Goal: Information Seeking & Learning: Learn about a topic

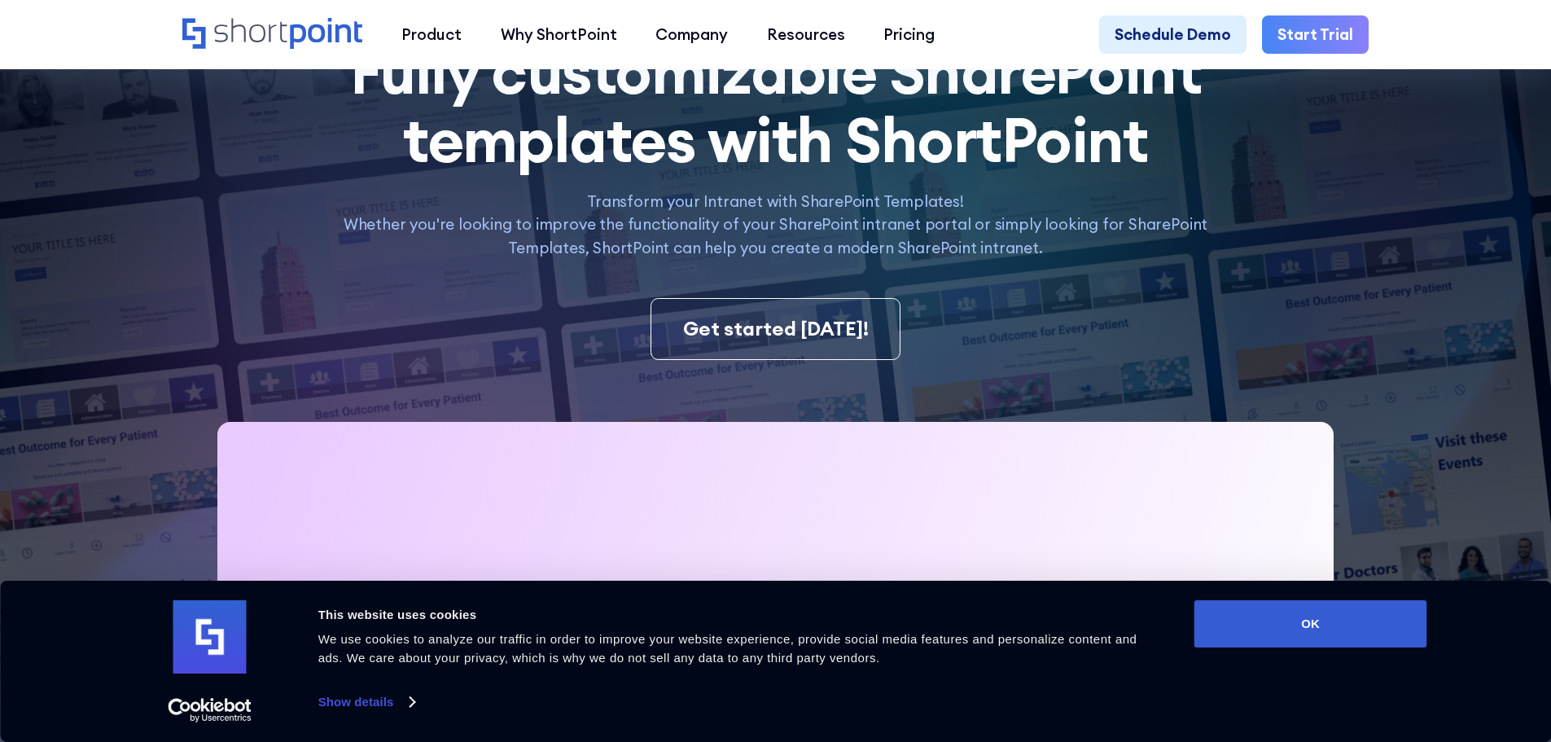
scroll to position [244, 0]
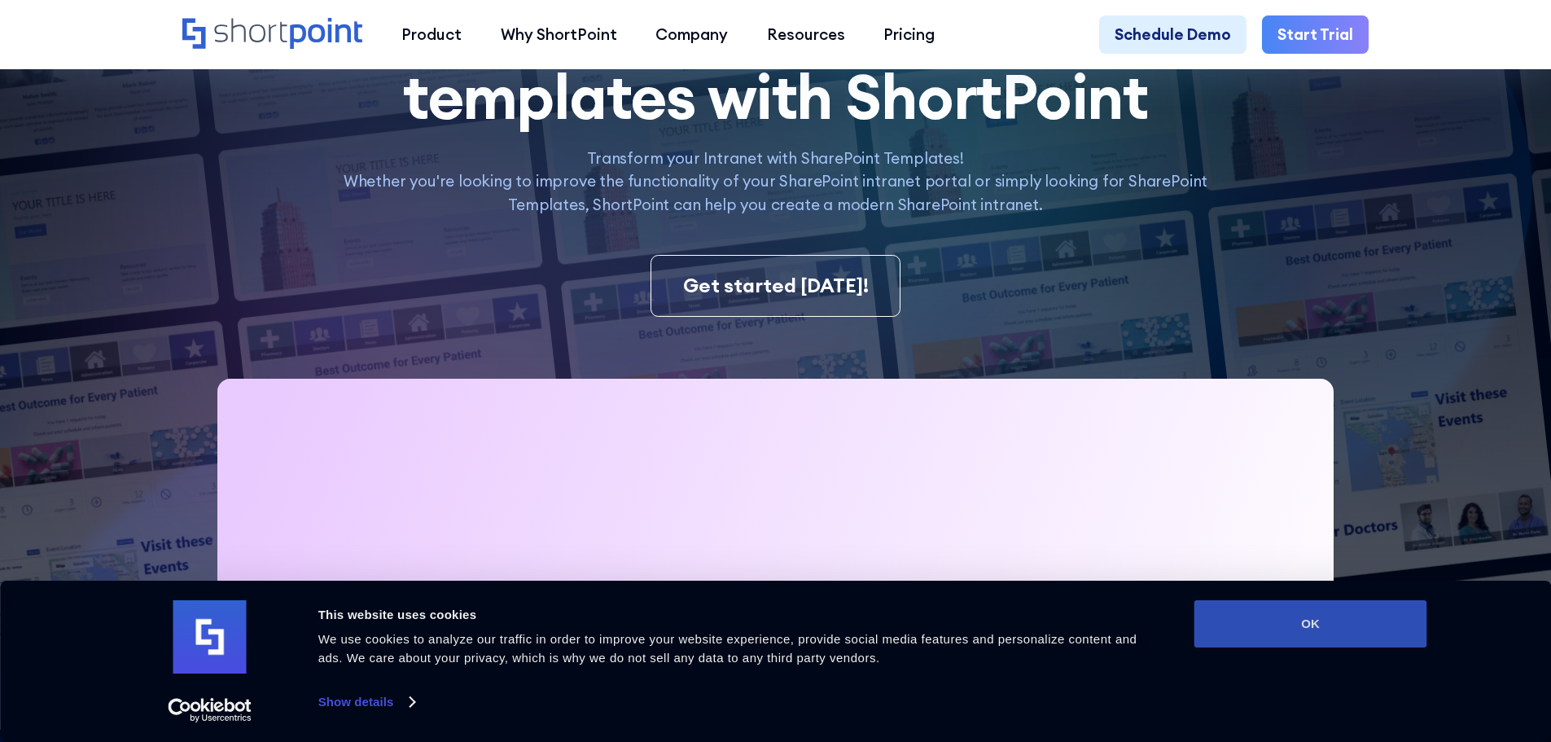
click at [1308, 606] on button "OK" at bounding box center [1310, 623] width 233 height 47
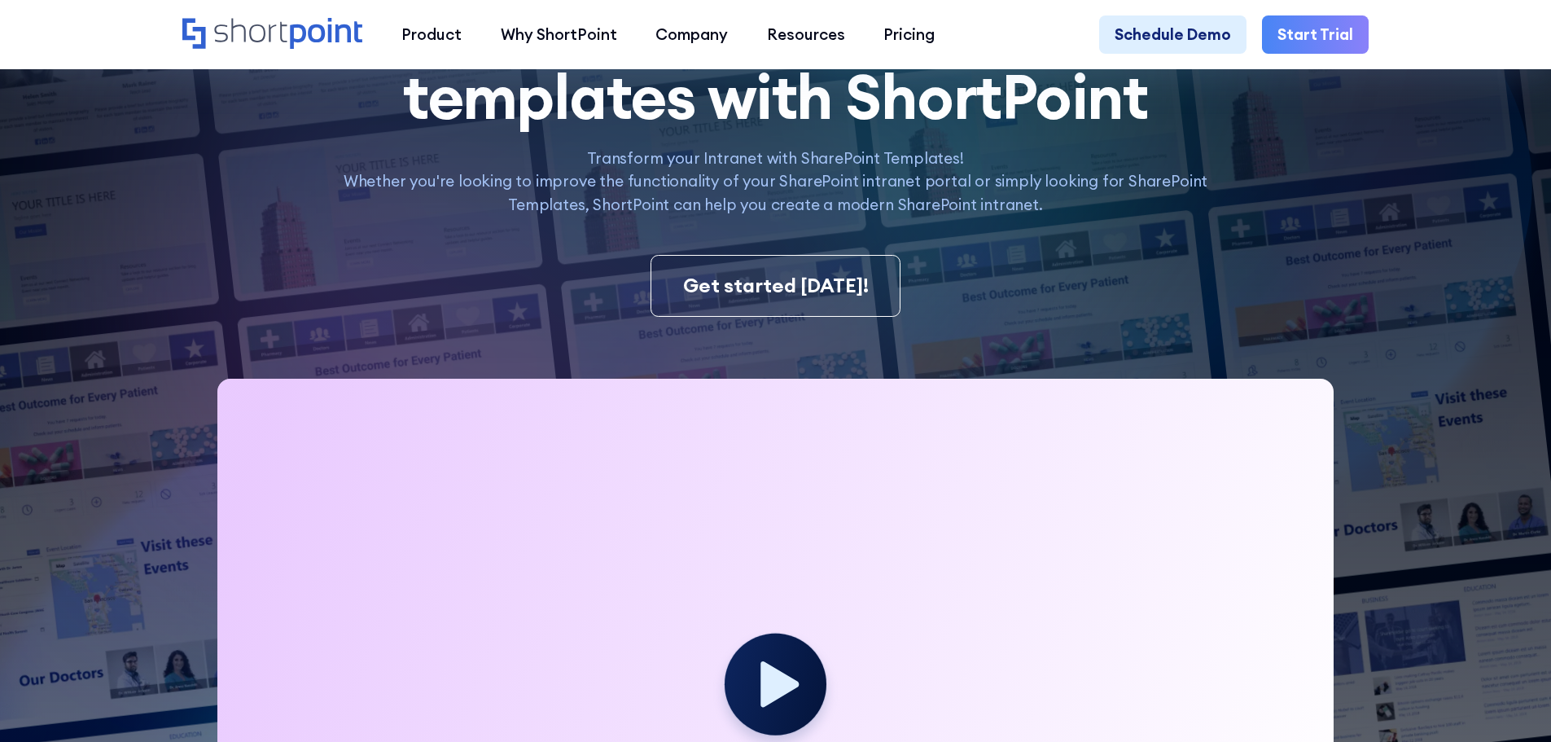
scroll to position [0, 0]
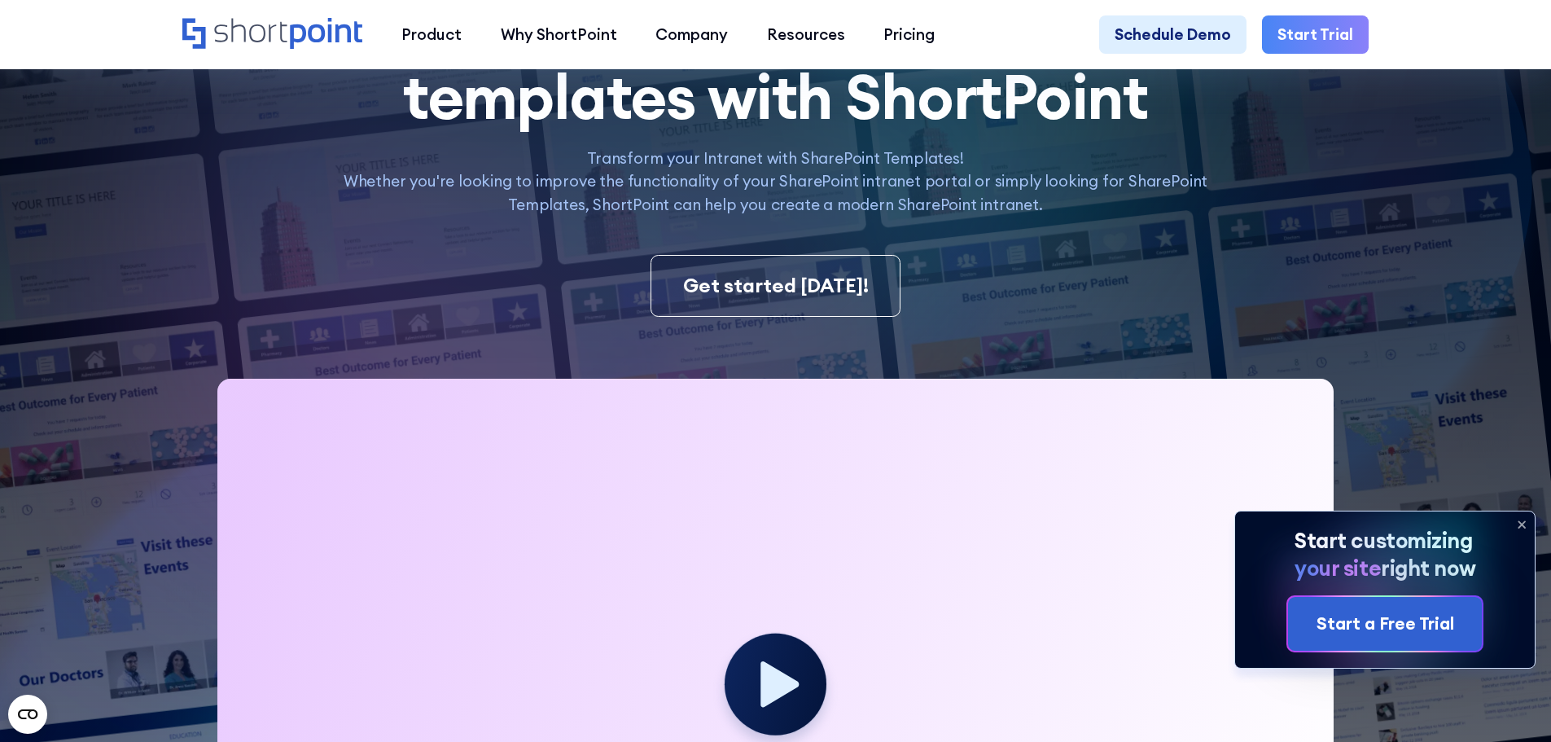
click at [1522, 522] on icon at bounding box center [1522, 524] width 26 height 26
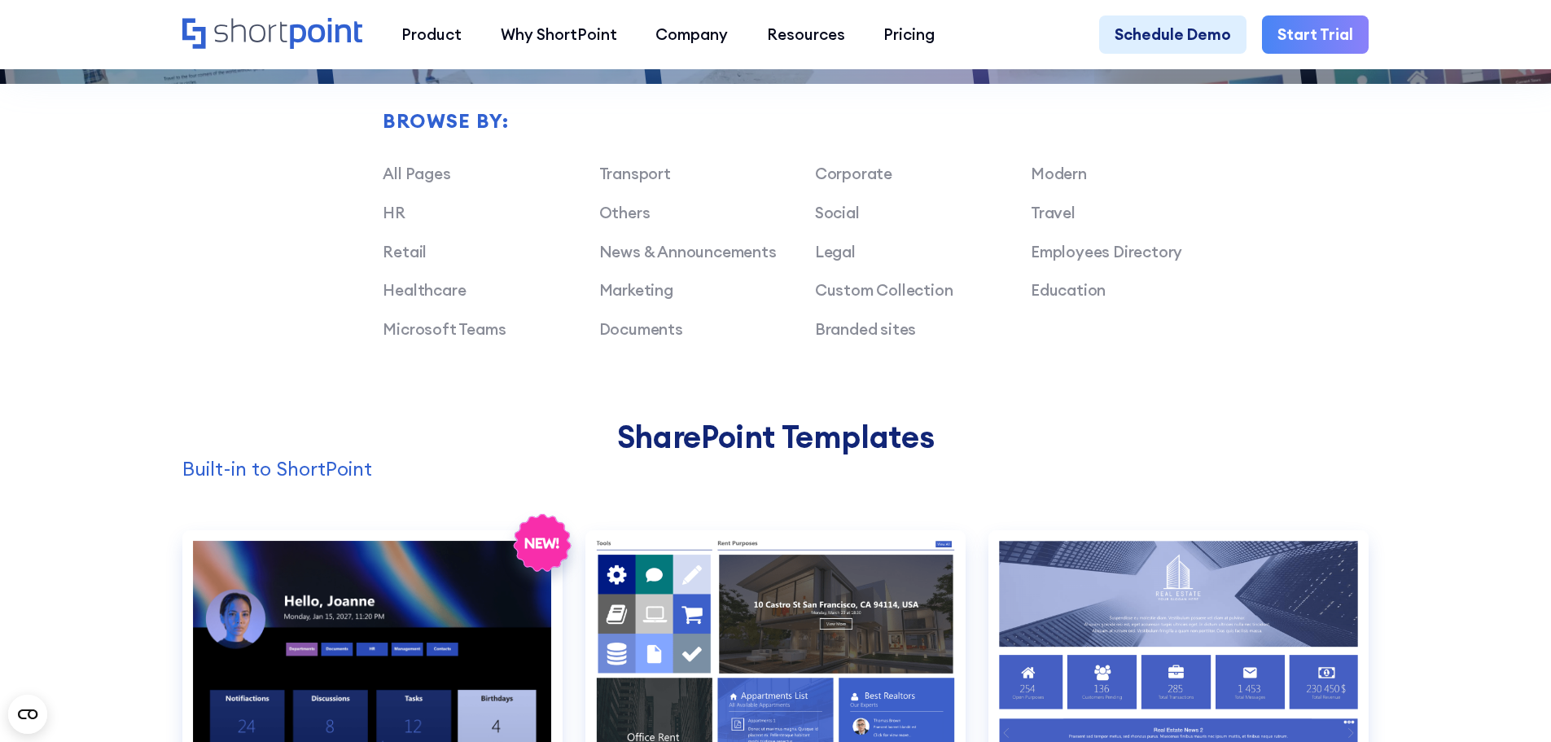
scroll to position [1303, 0]
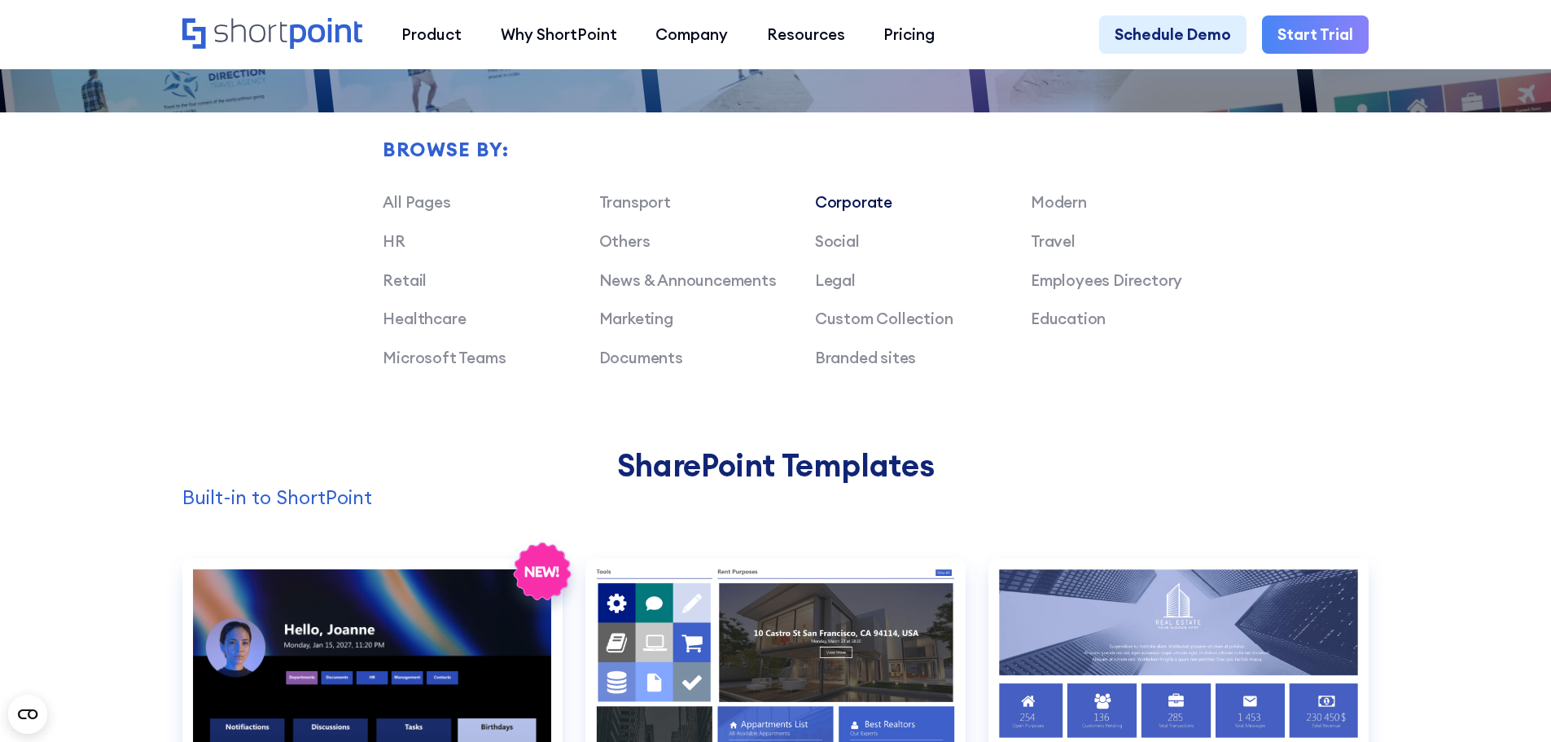
click at [840, 212] on link "Corporate" at bounding box center [853, 202] width 77 height 20
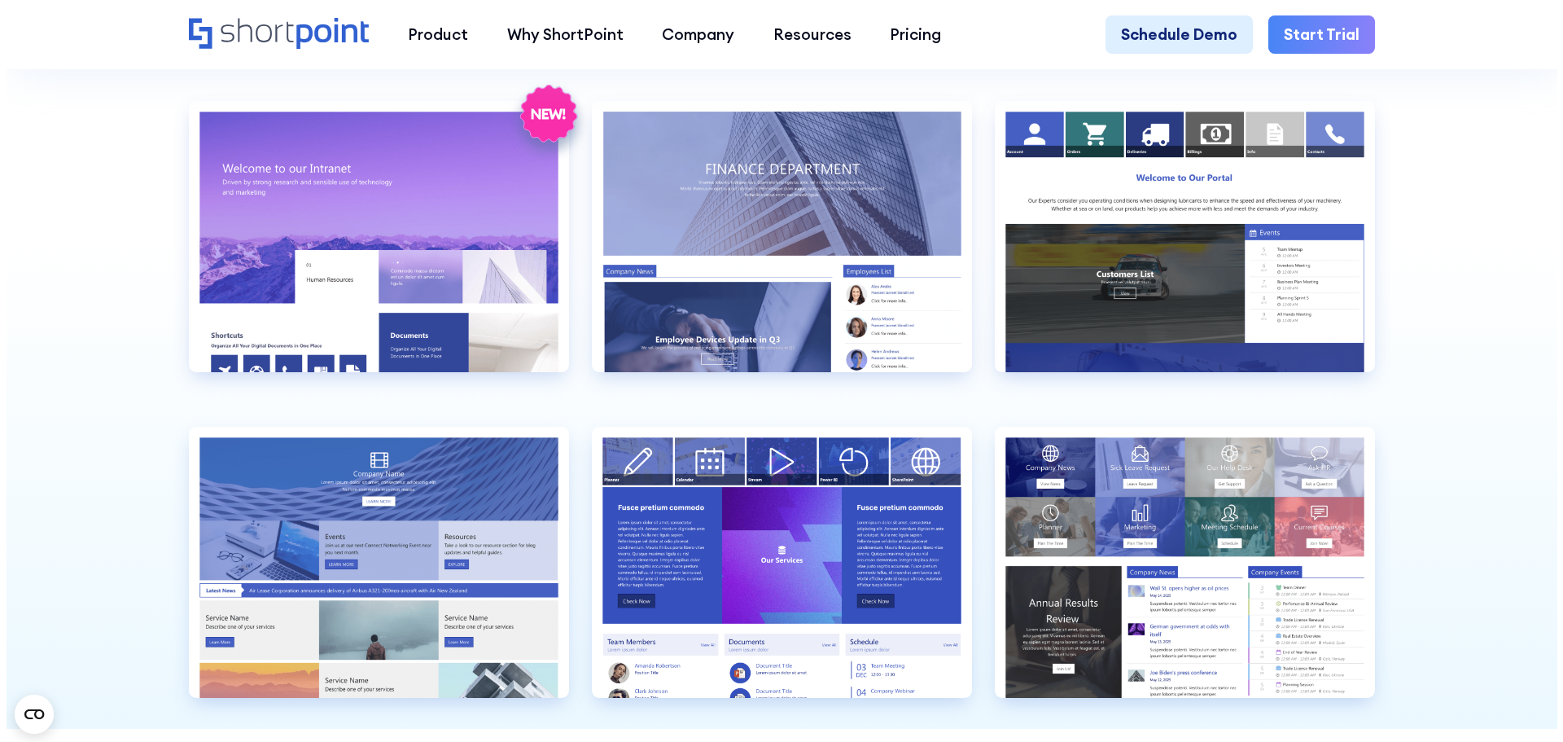
scroll to position [1791, 0]
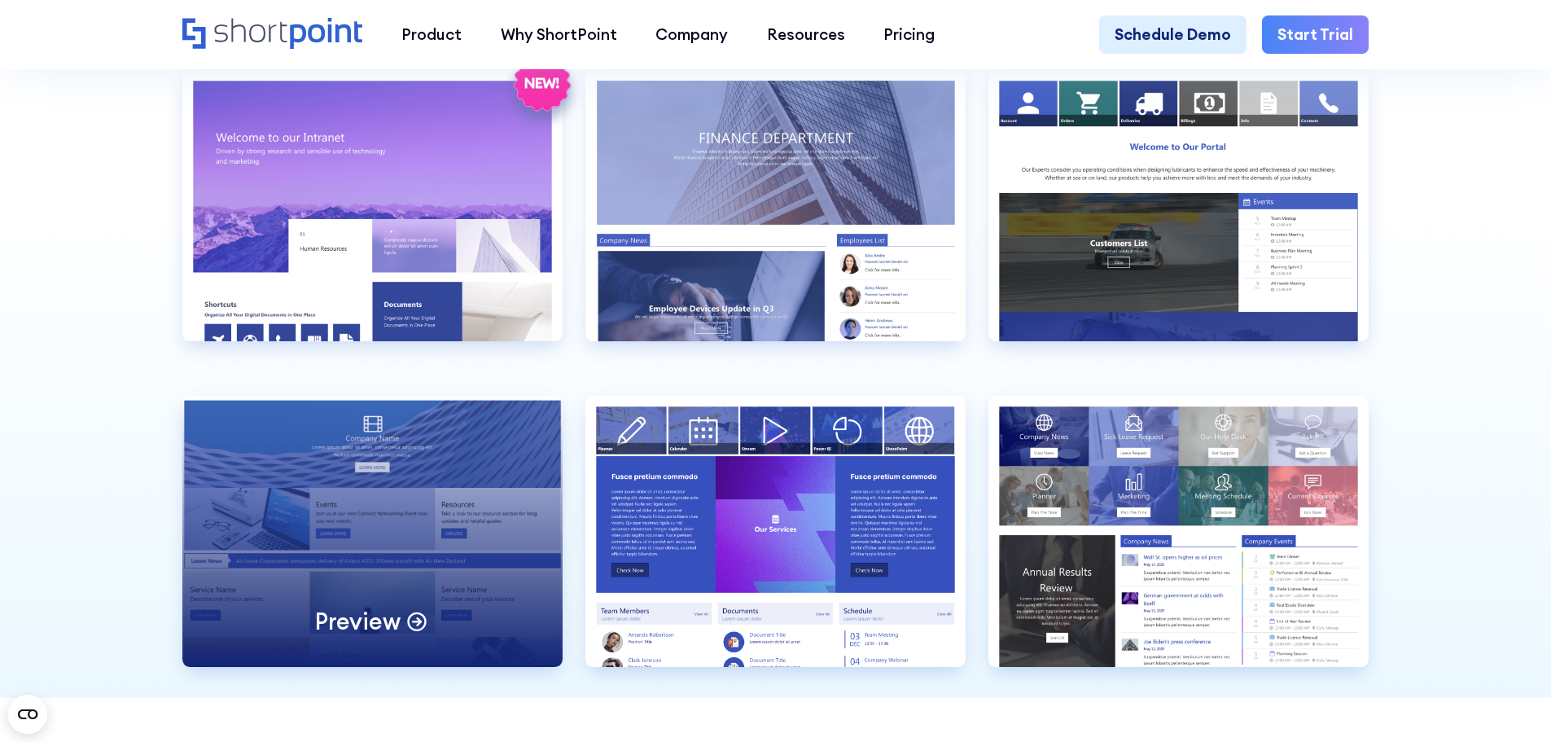
click at [404, 577] on div "Preview" at bounding box center [372, 531] width 380 height 271
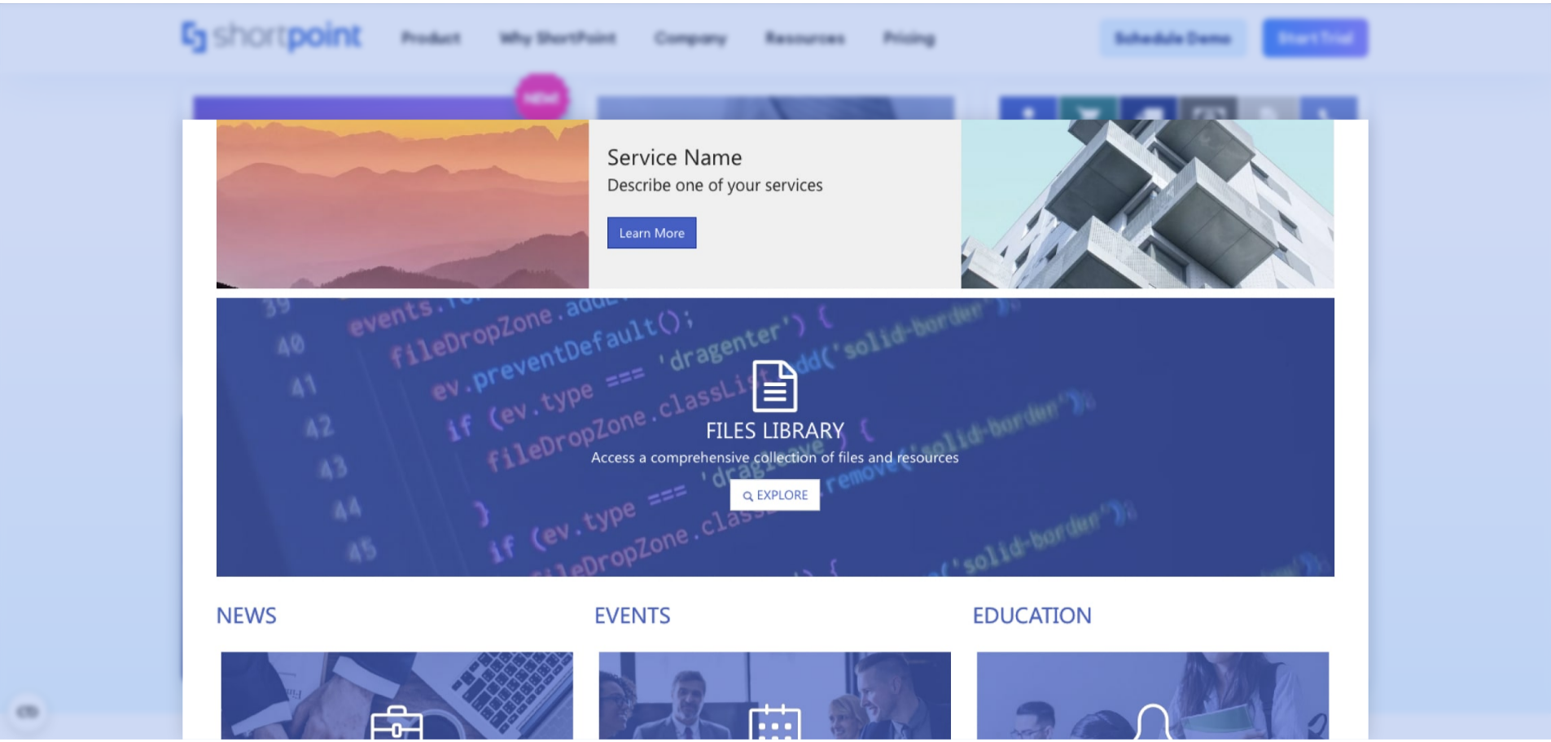
scroll to position [578, 0]
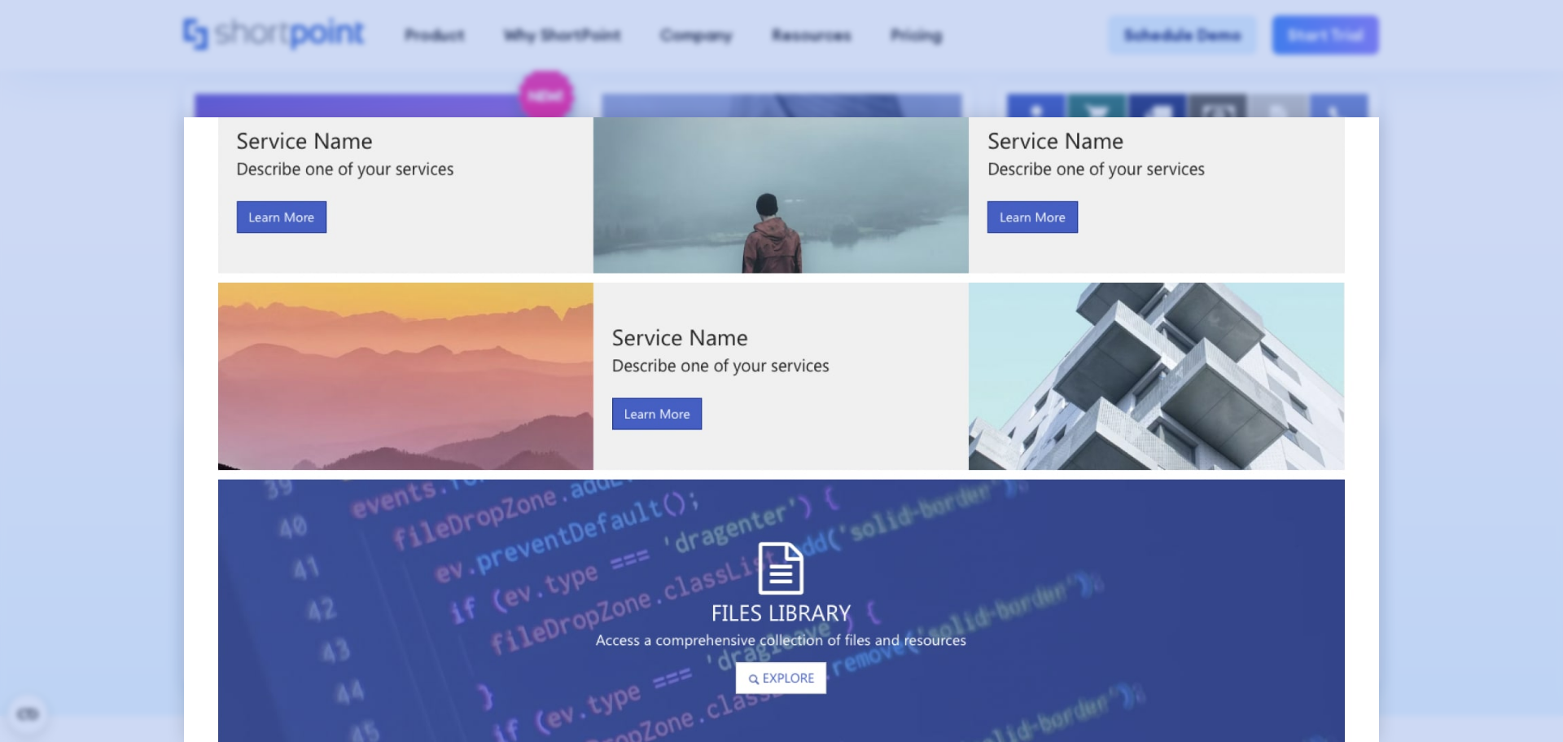
click at [1449, 173] on div at bounding box center [781, 371] width 1563 height 742
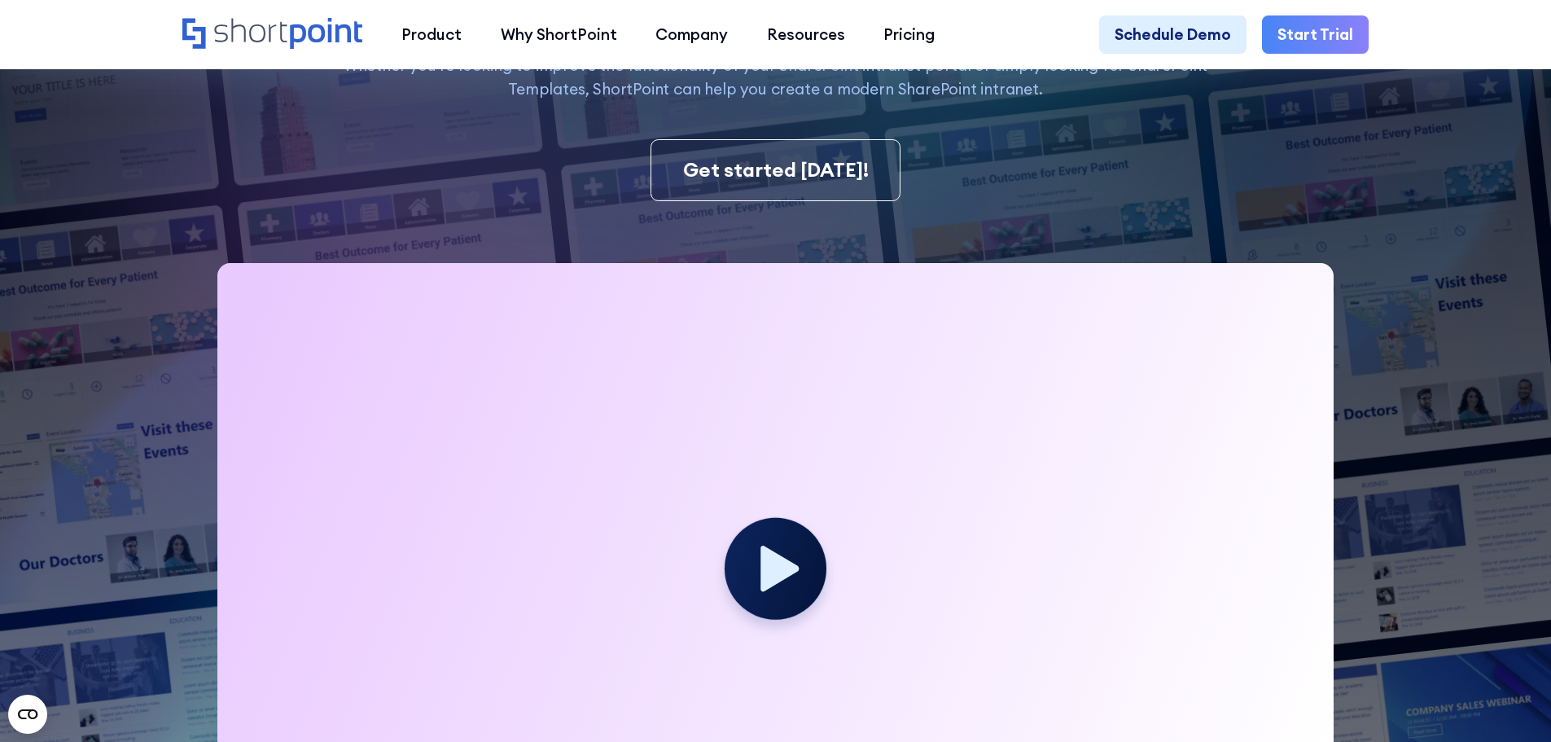
scroll to position [0, 0]
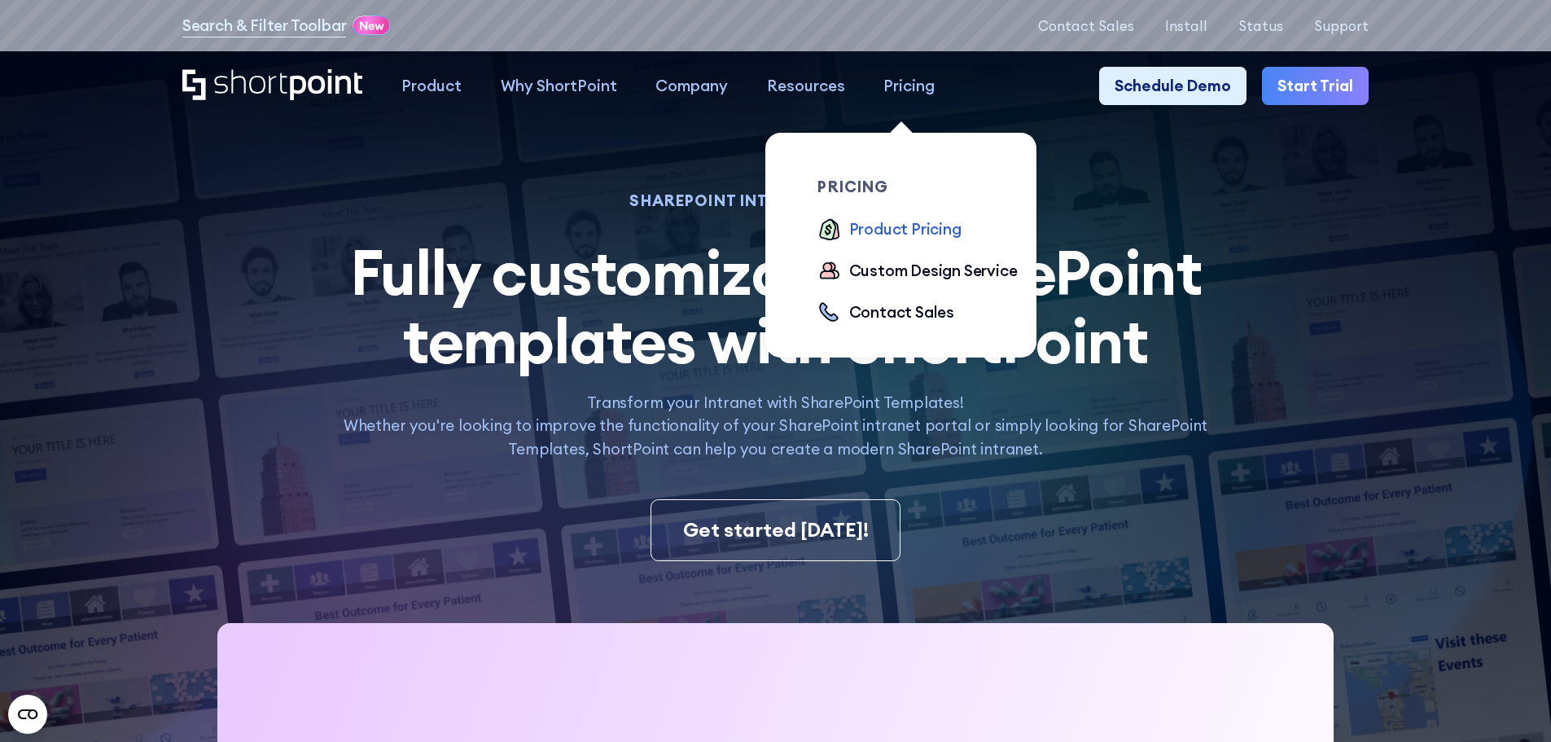
click at [906, 223] on div "Product Pricing" at bounding box center [905, 229] width 112 height 24
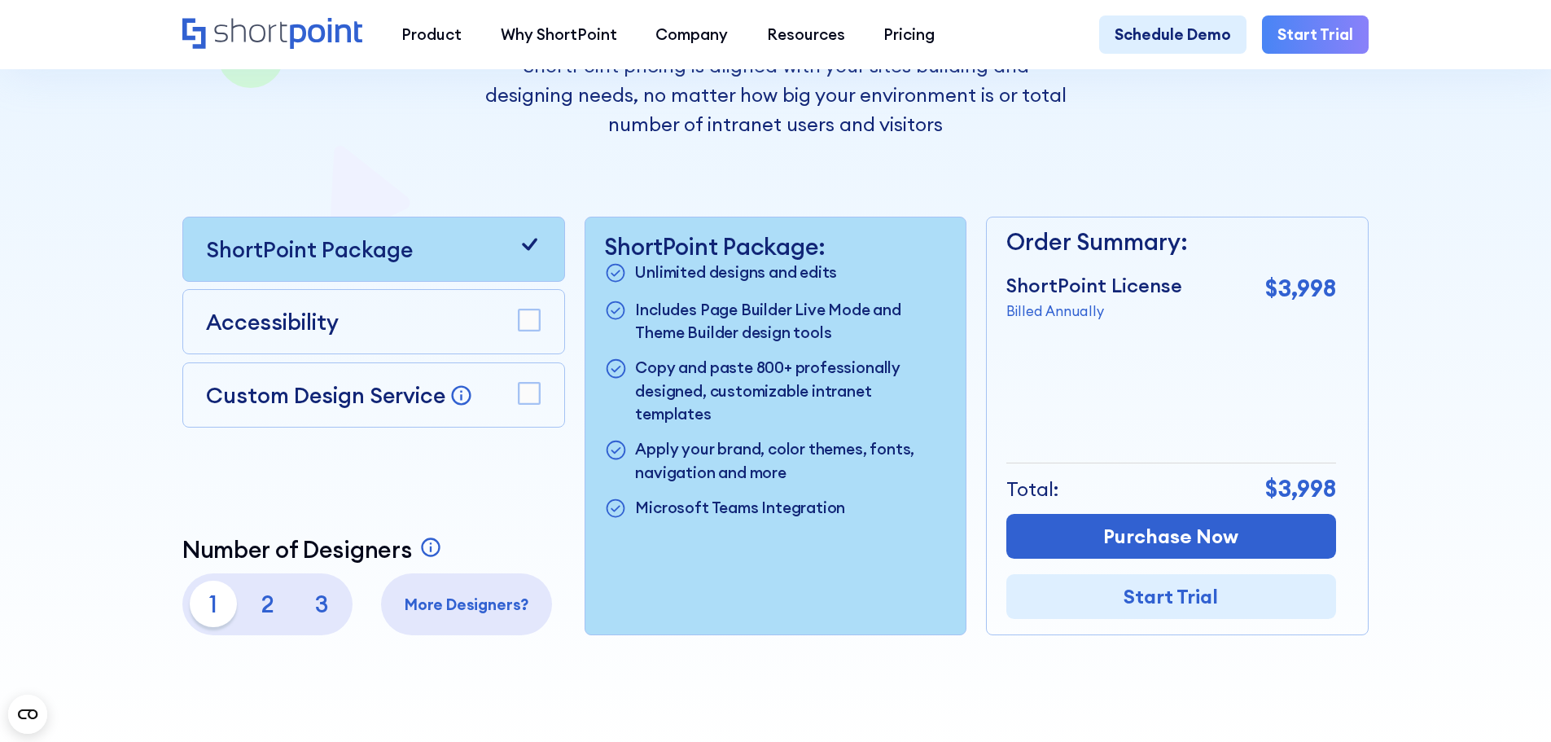
scroll to position [407, 0]
click at [274, 614] on p "2" at bounding box center [267, 602] width 46 height 46
click at [213, 611] on p "1" at bounding box center [213, 602] width 46 height 46
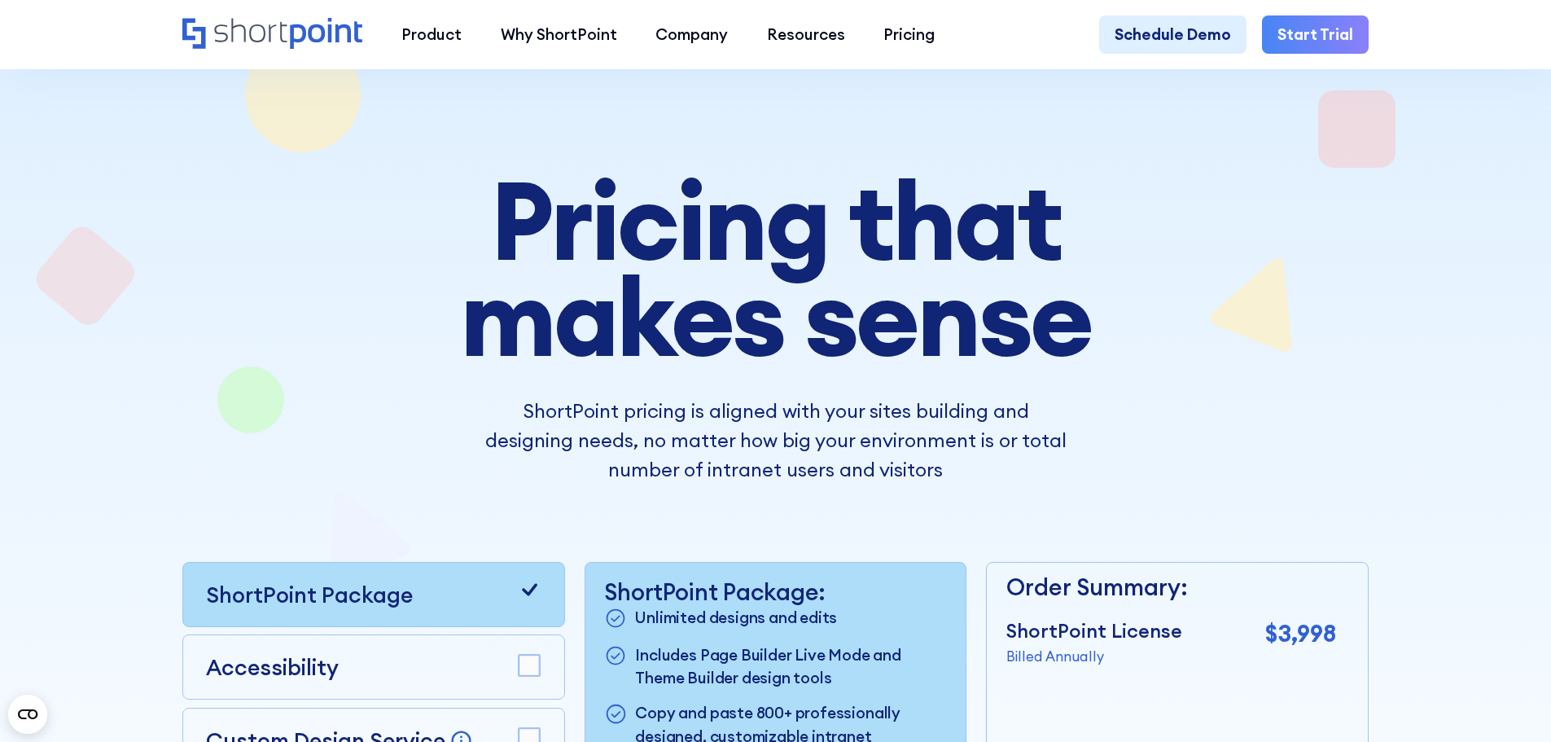
scroll to position [0, 0]
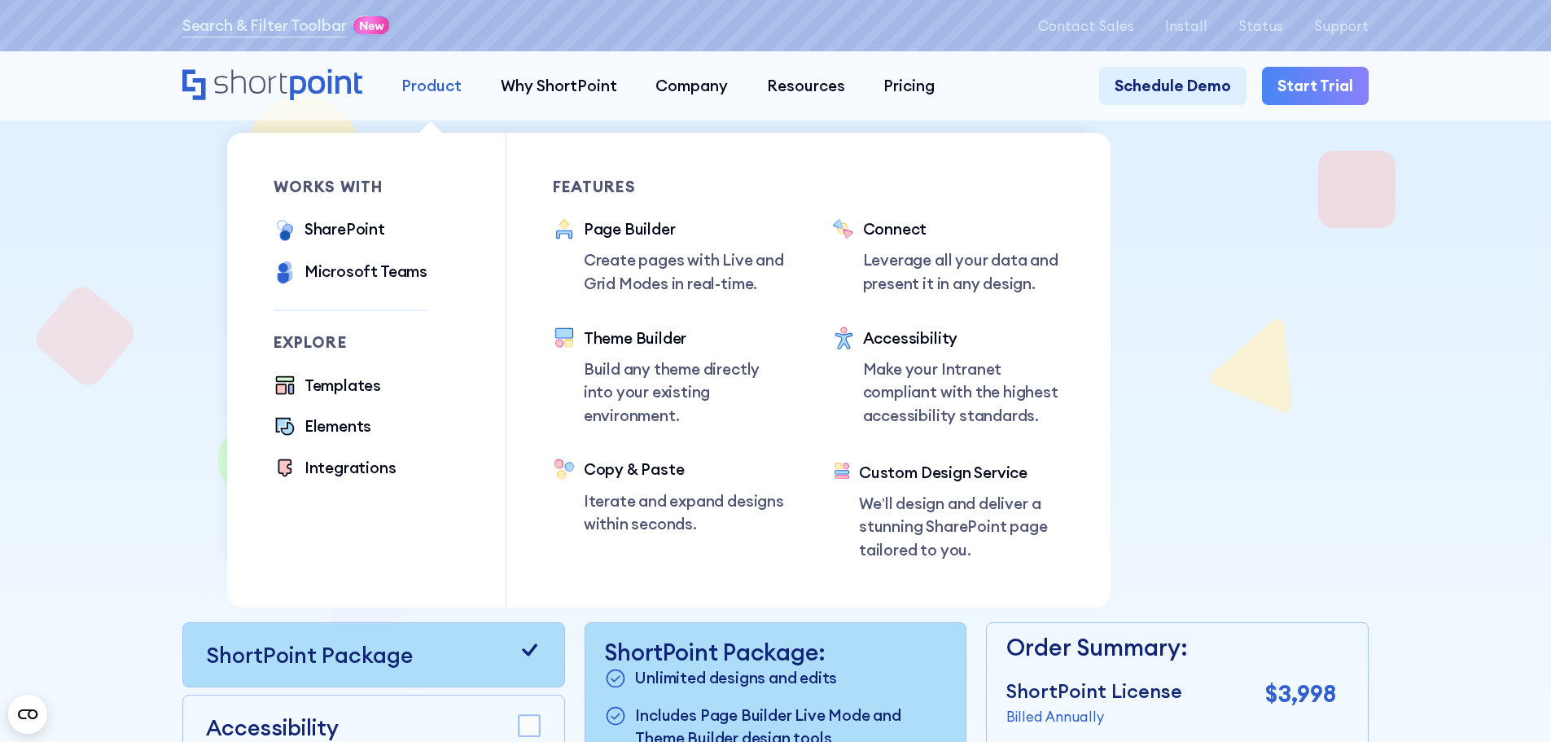
click at [433, 90] on div "Product" at bounding box center [431, 86] width 60 height 24
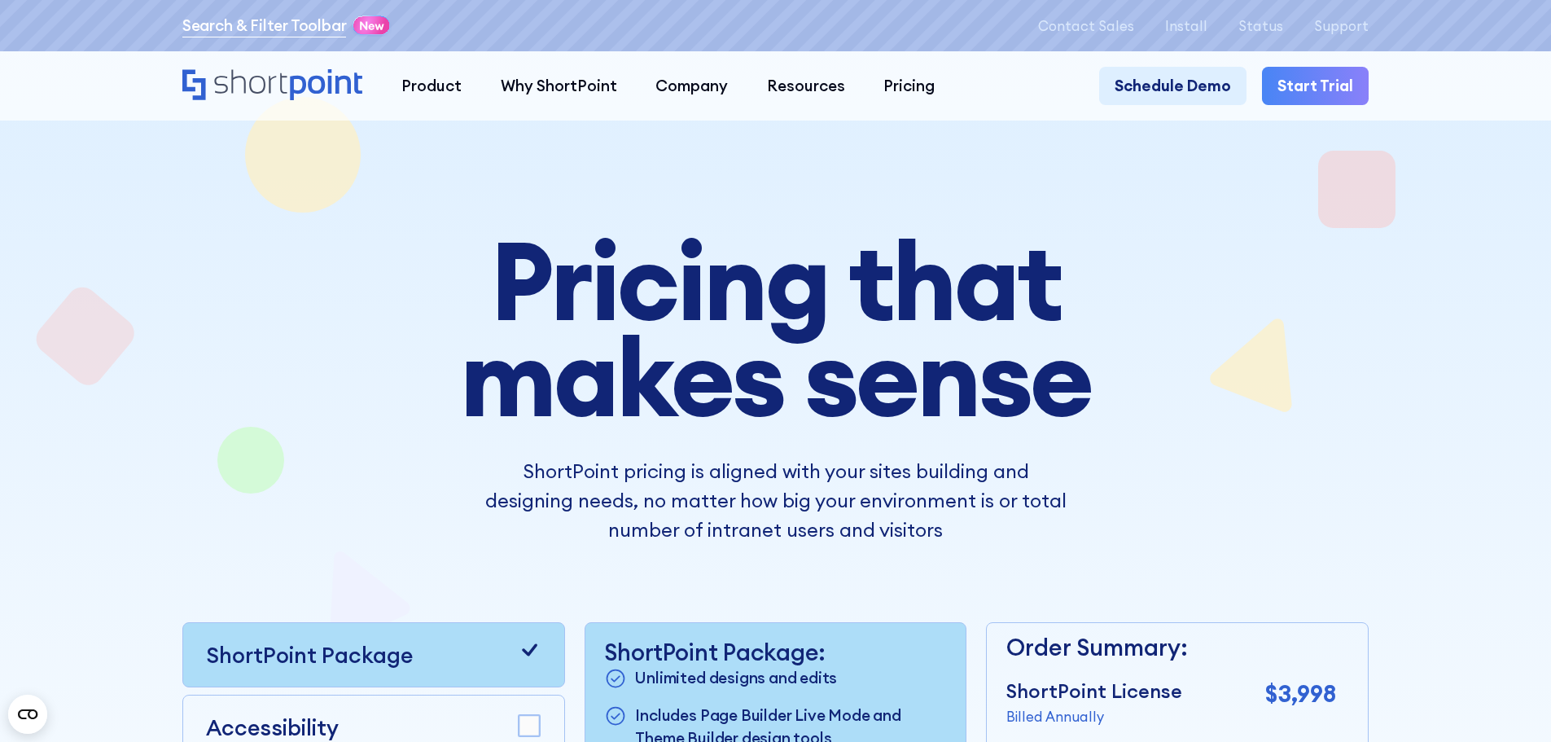
click at [290, 26] on link "Search & Filter Toolbar" at bounding box center [264, 26] width 164 height 24
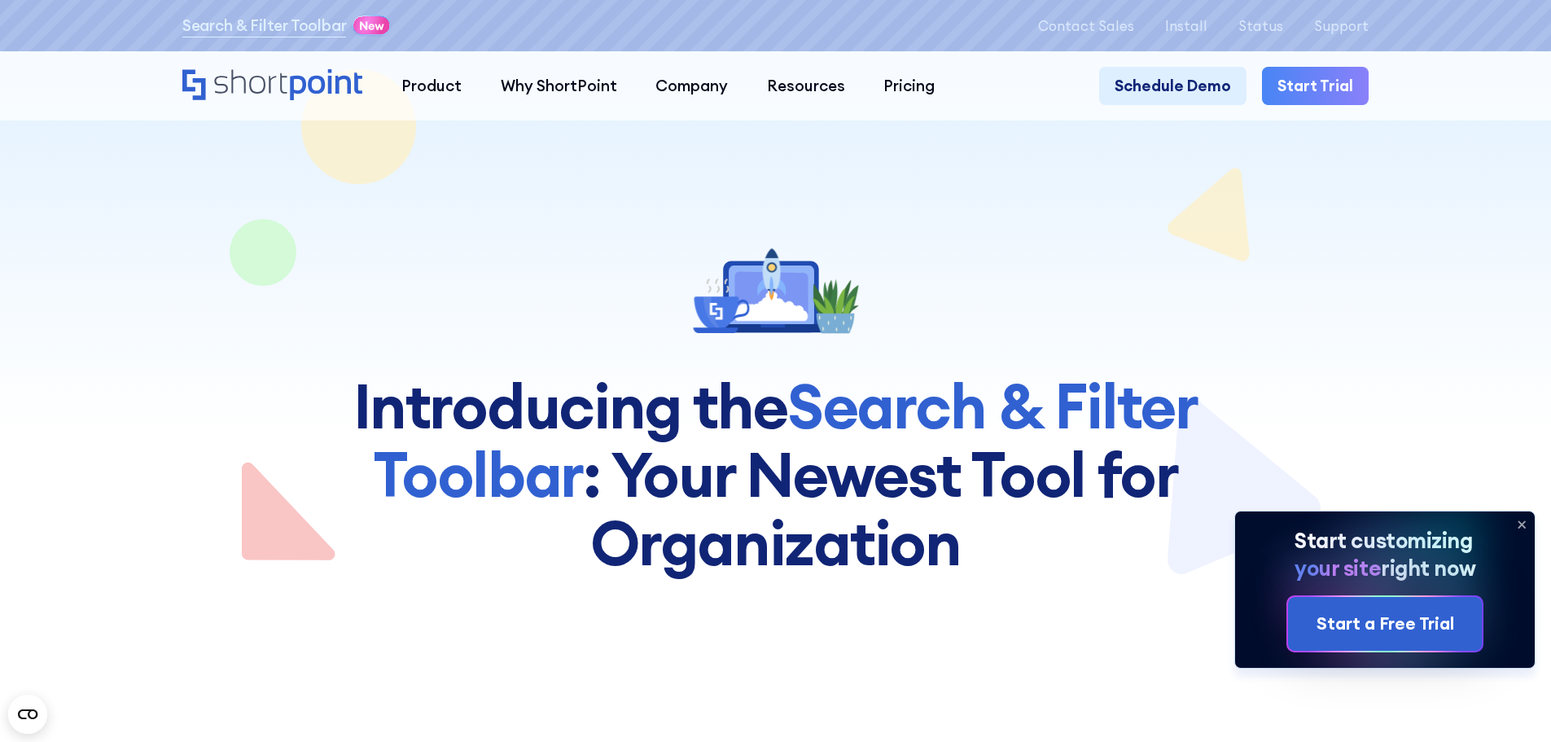
click at [596, 156] on div at bounding box center [775, 288] width 1186 height 577
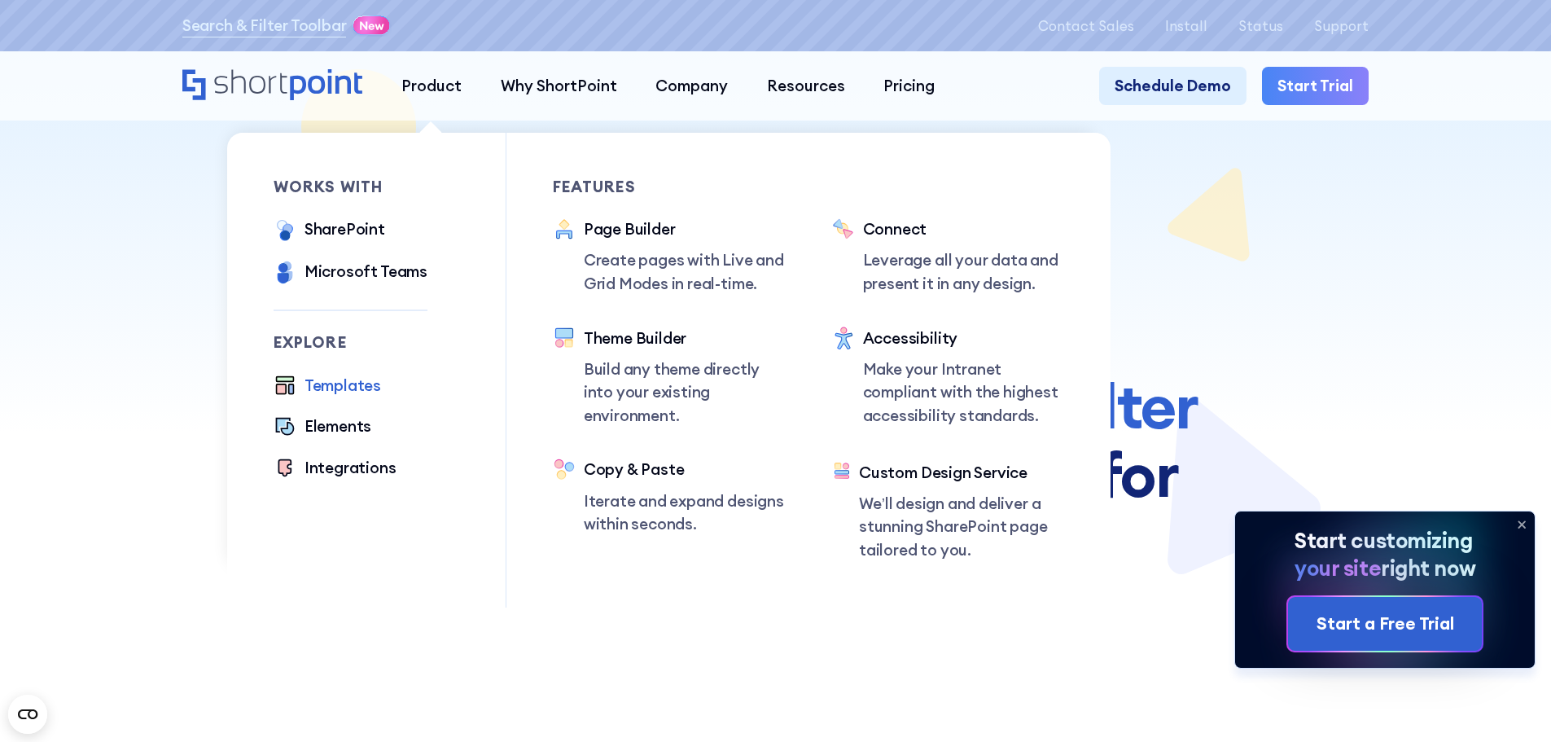
click at [328, 397] on div "Templates" at bounding box center [343, 386] width 77 height 24
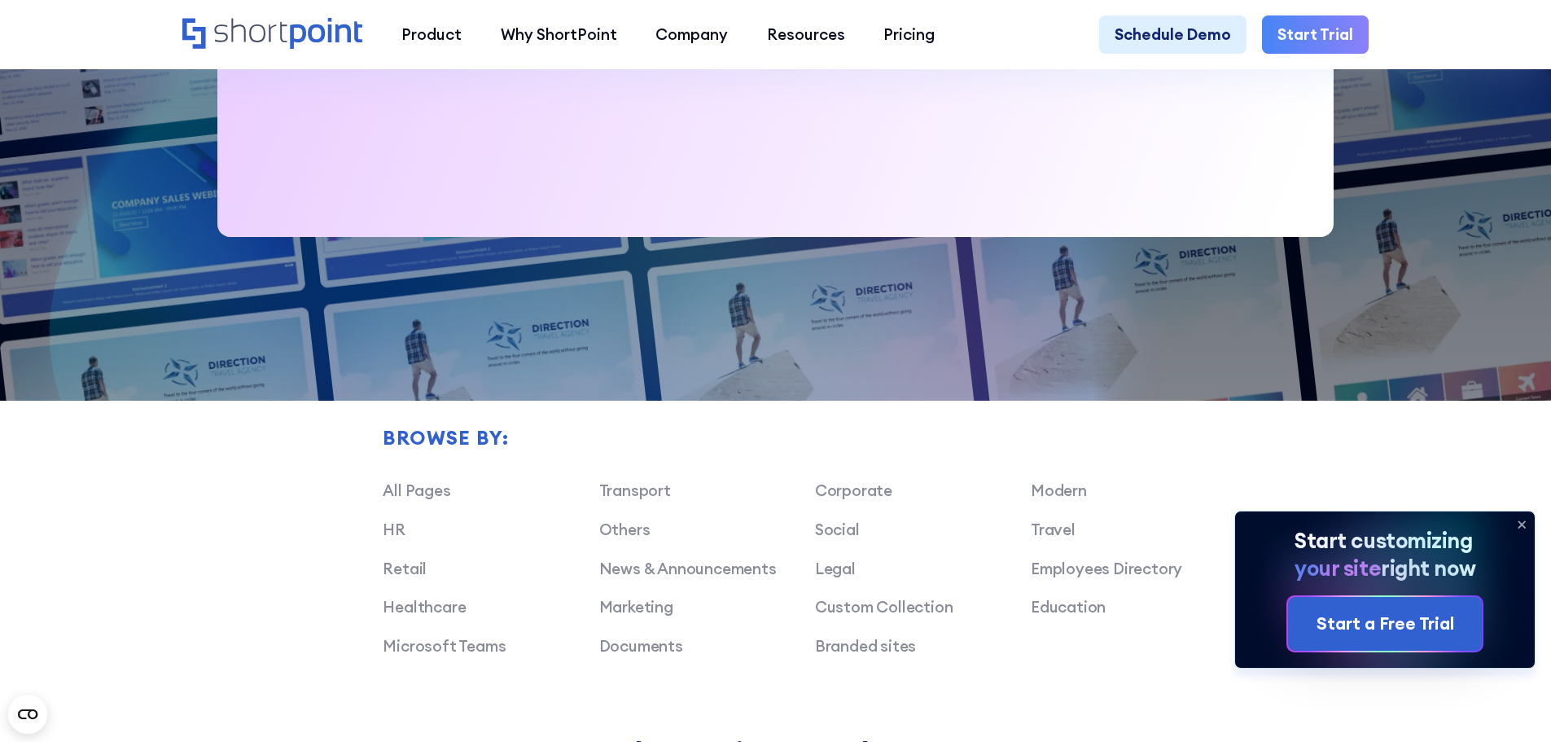
scroll to position [1140, 0]
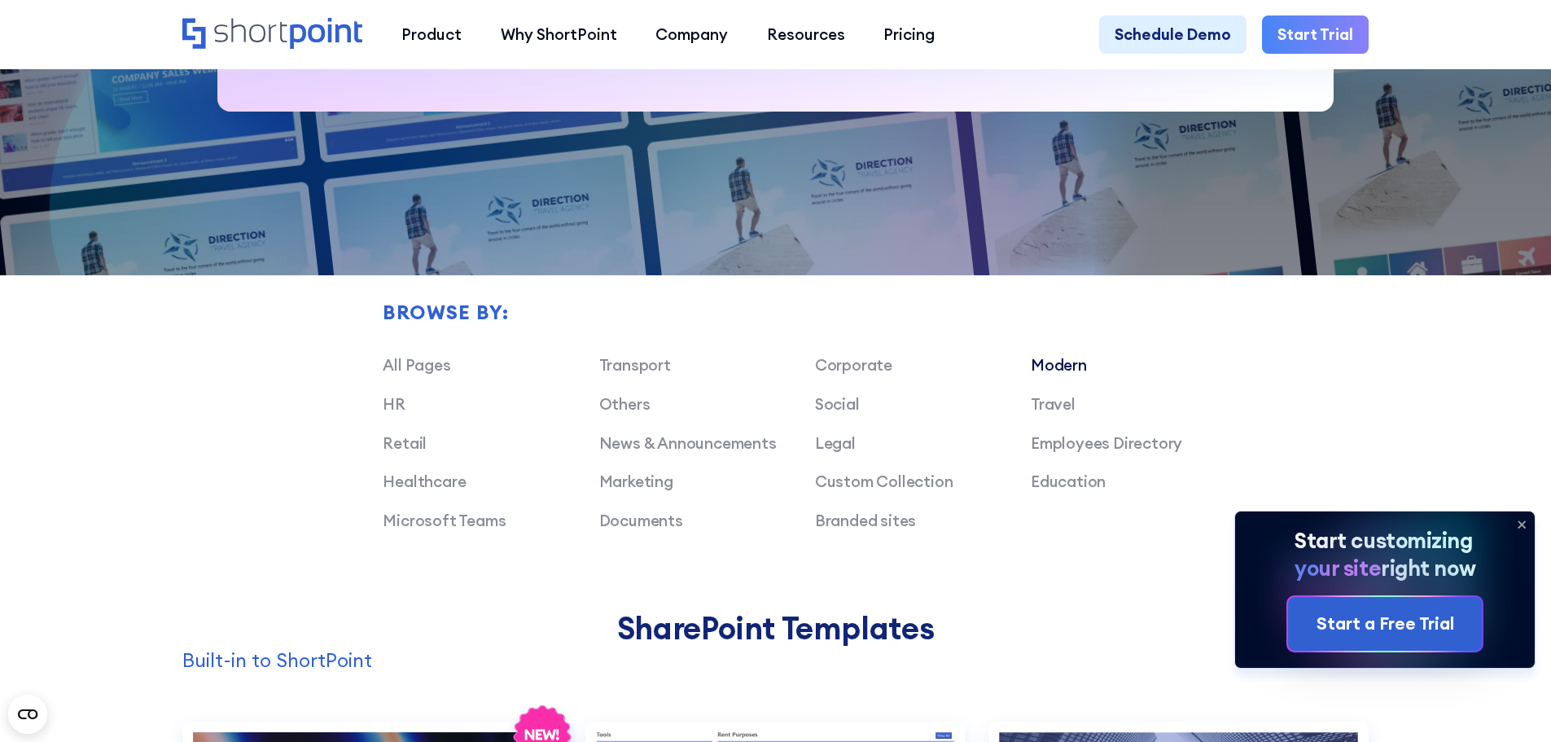
click at [1063, 375] on link "Modern" at bounding box center [1059, 365] width 56 height 20
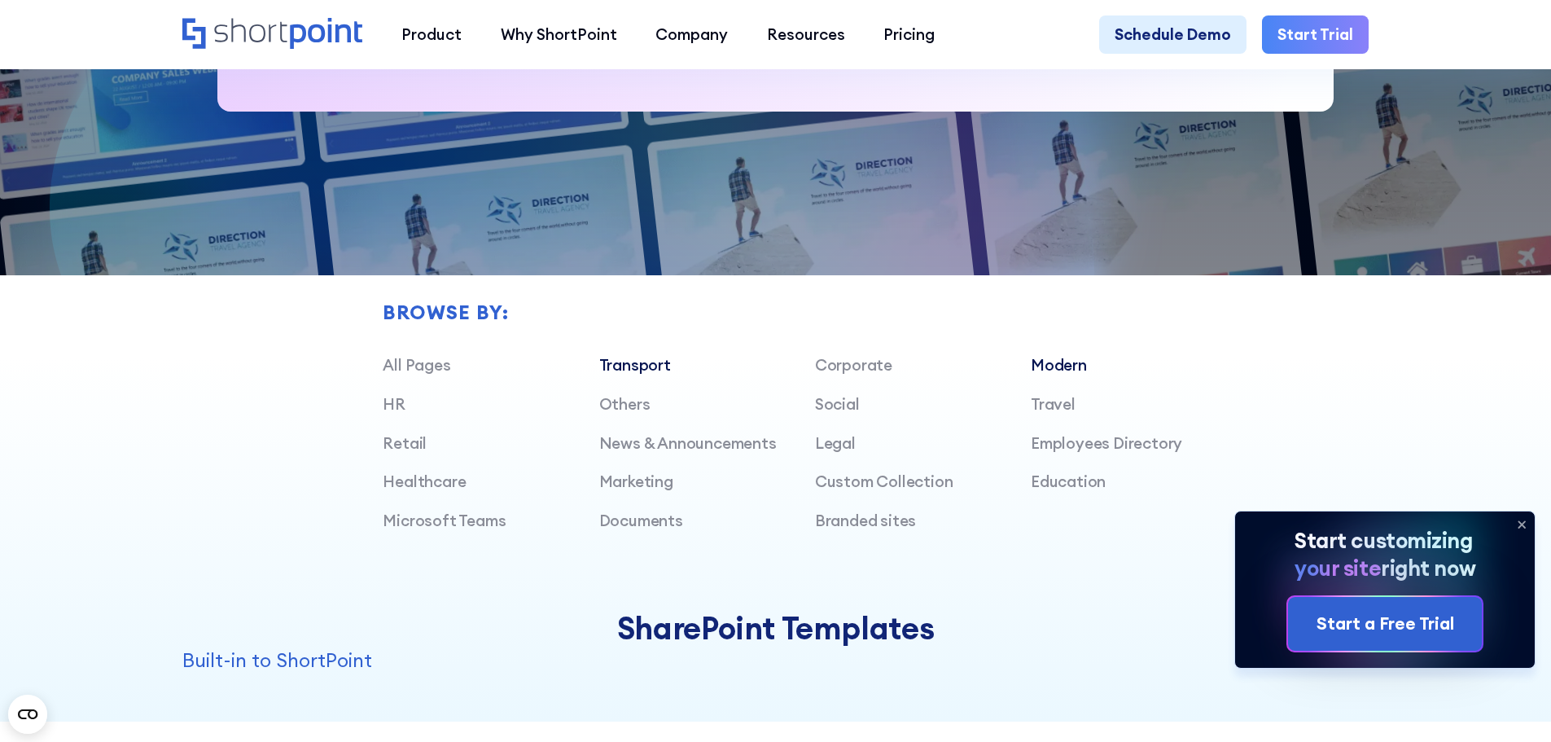
click at [646, 373] on link "Transport" at bounding box center [635, 365] width 72 height 20
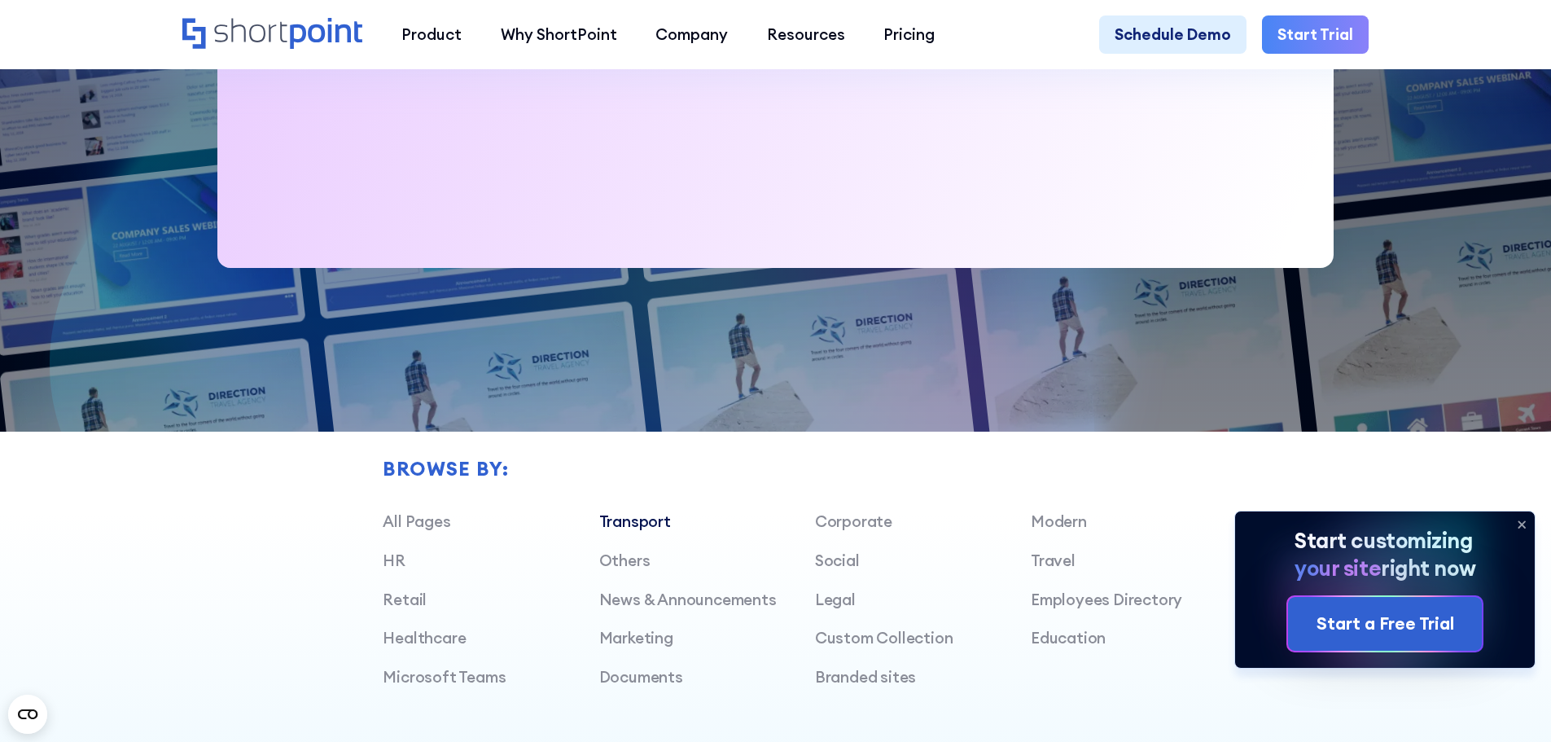
scroll to position [1221, 0]
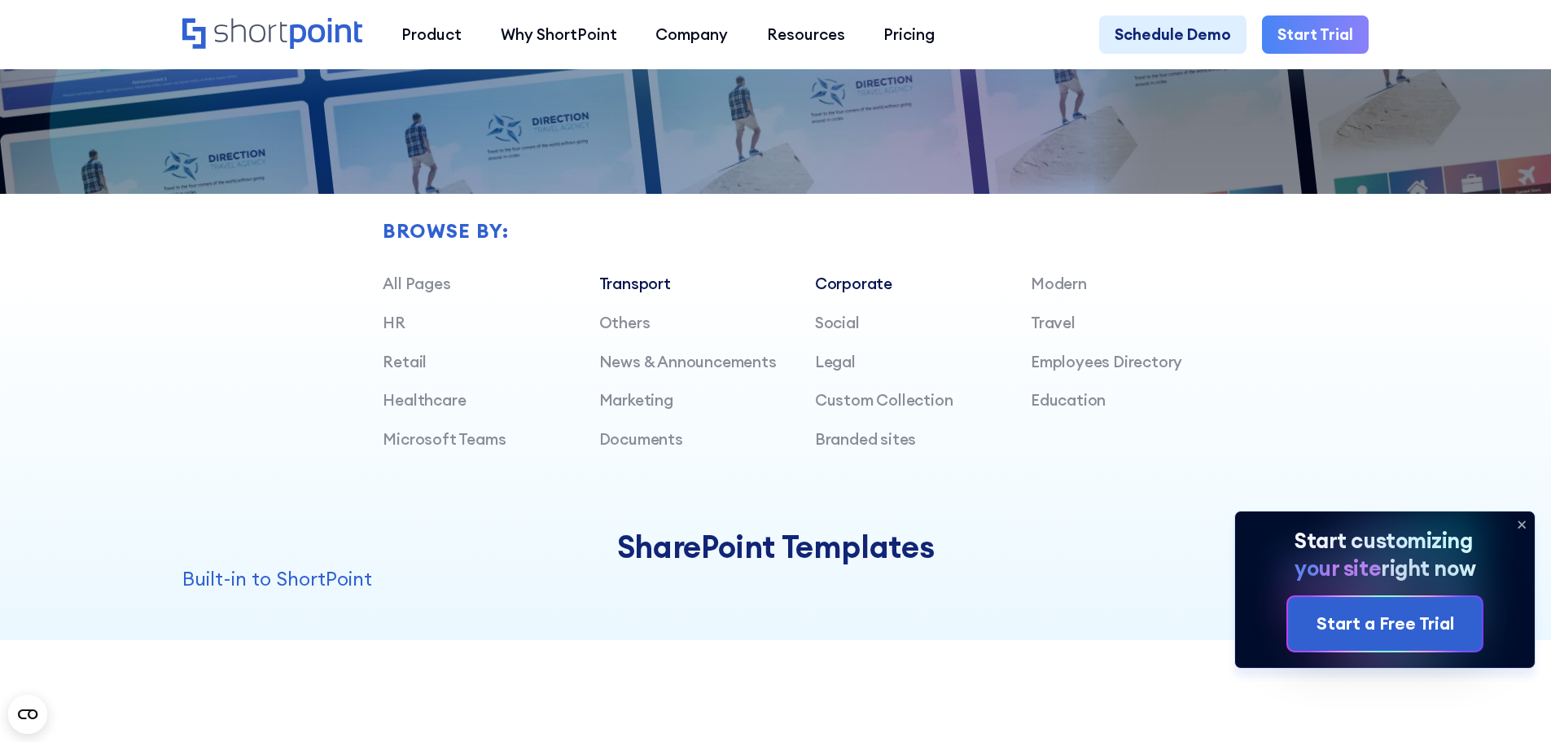
click at [843, 293] on link "Corporate" at bounding box center [853, 284] width 77 height 20
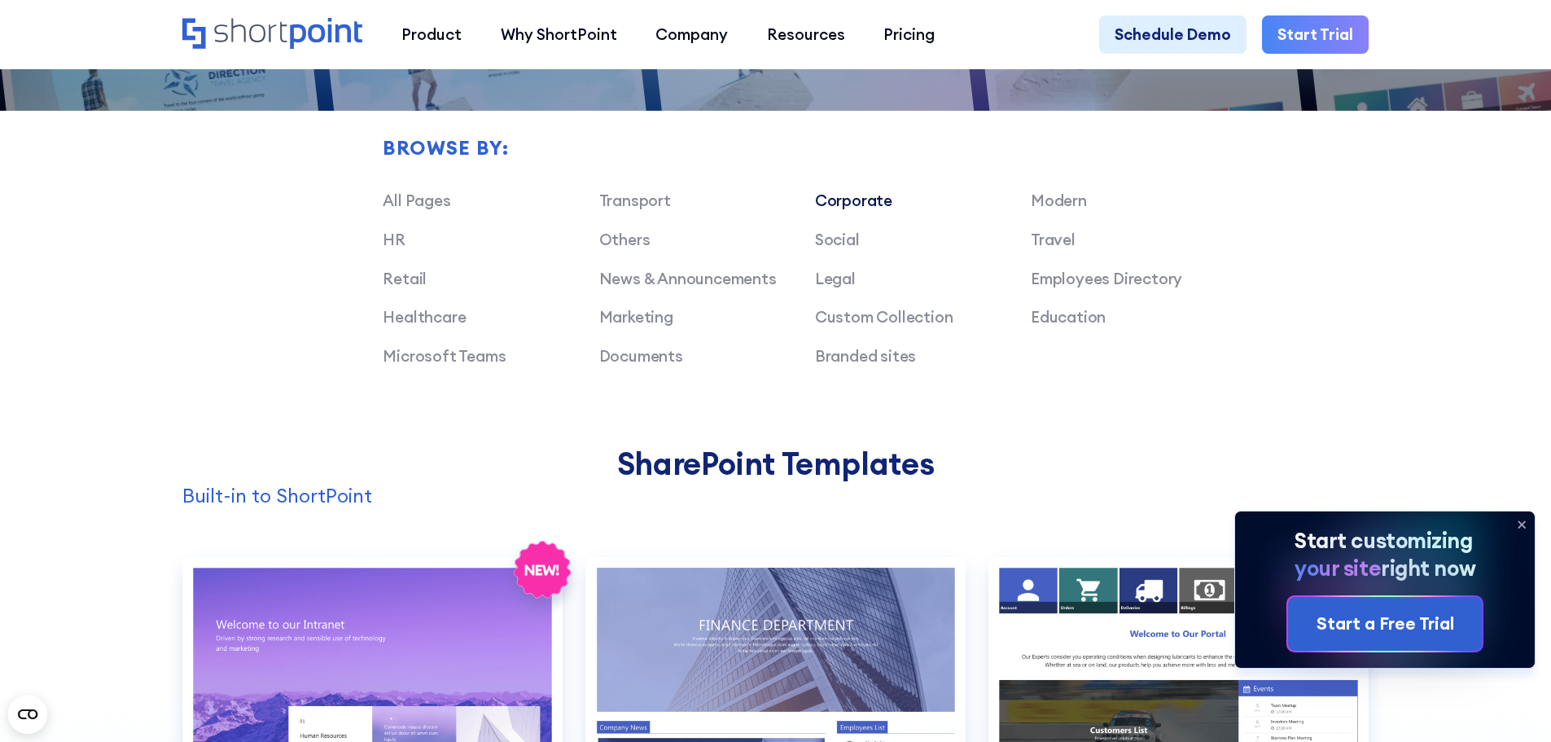
scroll to position [1303, 0]
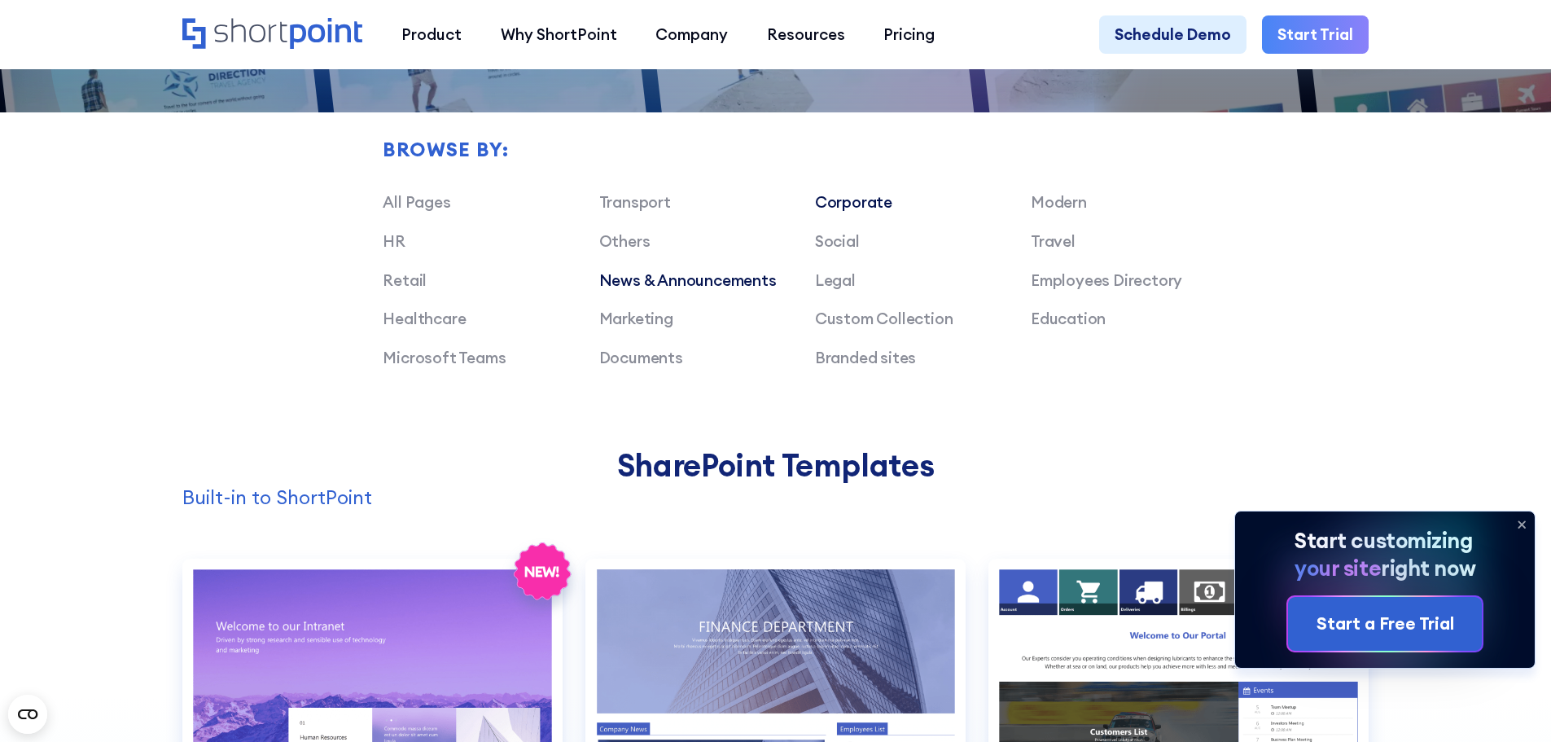
click at [707, 288] on link "News & Announcements" at bounding box center [687, 280] width 177 height 20
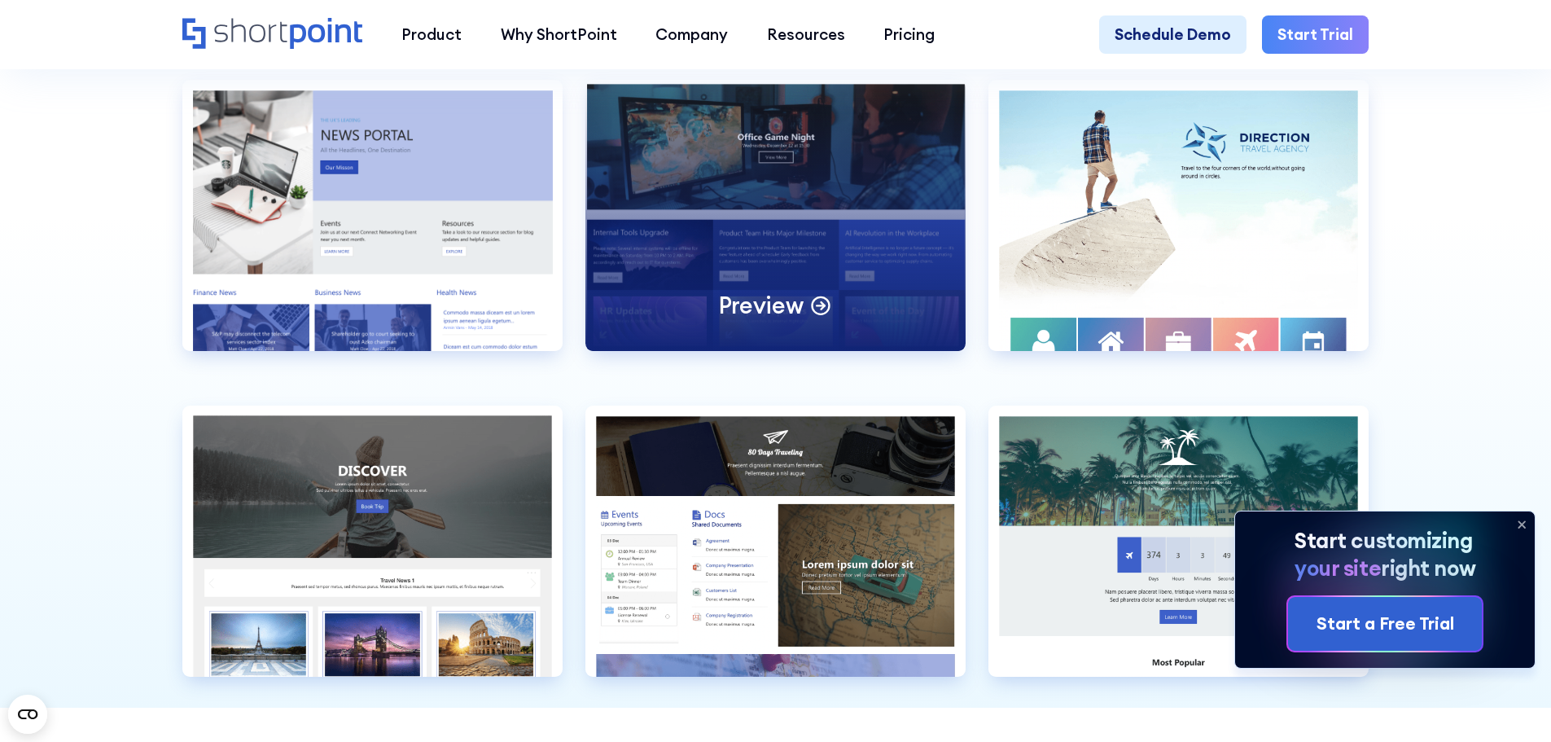
scroll to position [1628, 0]
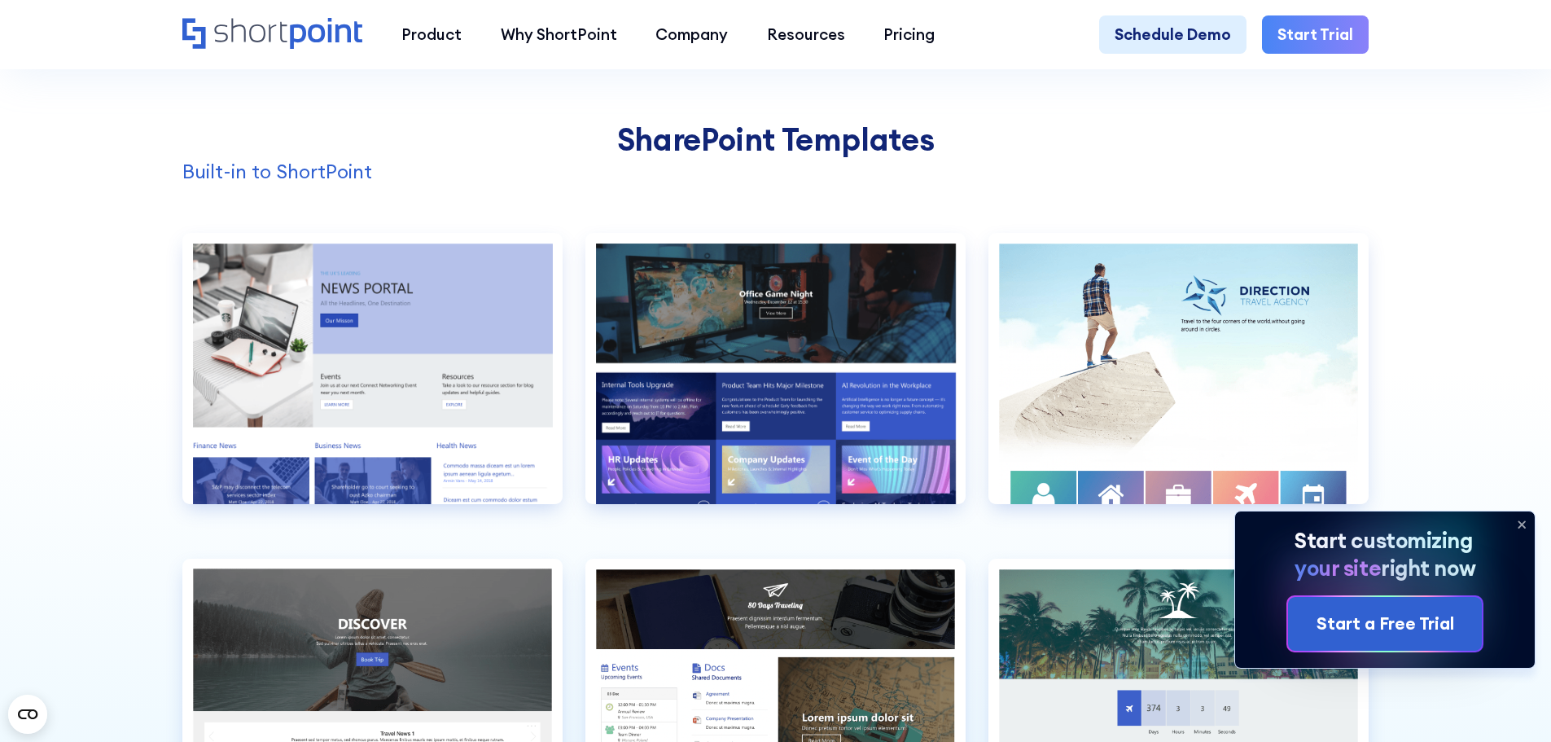
click at [1520, 528] on icon at bounding box center [1522, 524] width 26 height 26
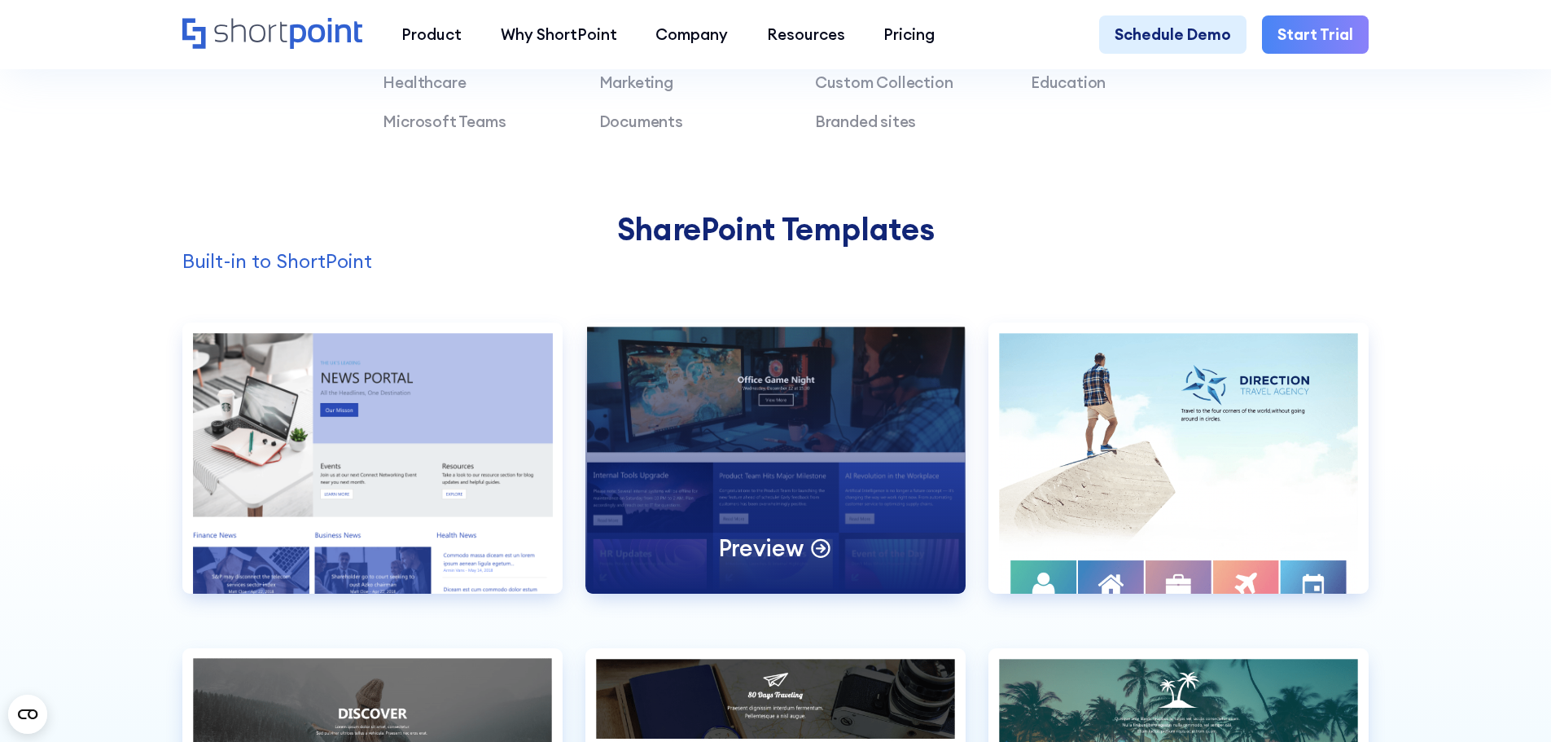
scroll to position [1384, 0]
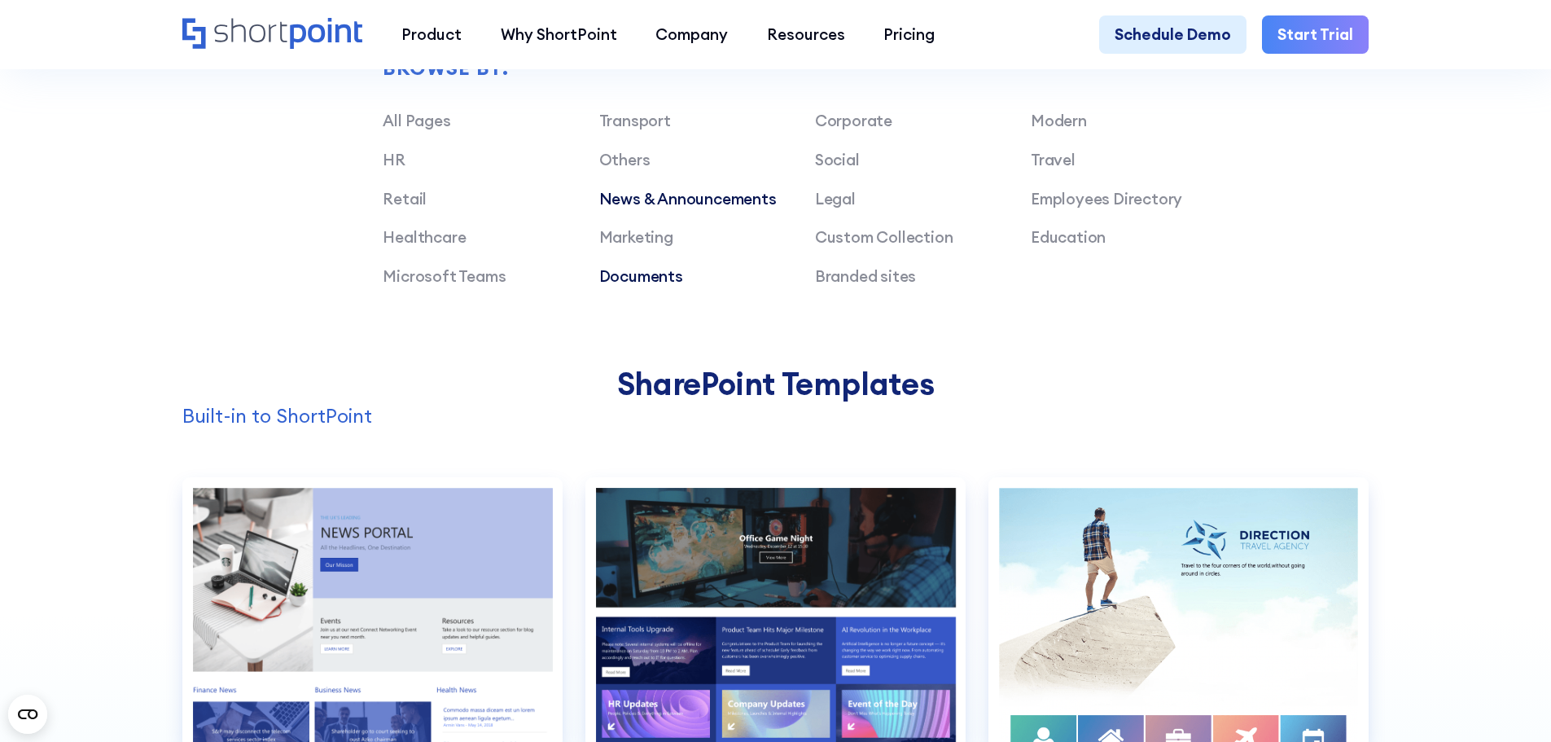
click at [637, 281] on link "Documents" at bounding box center [641, 276] width 84 height 20
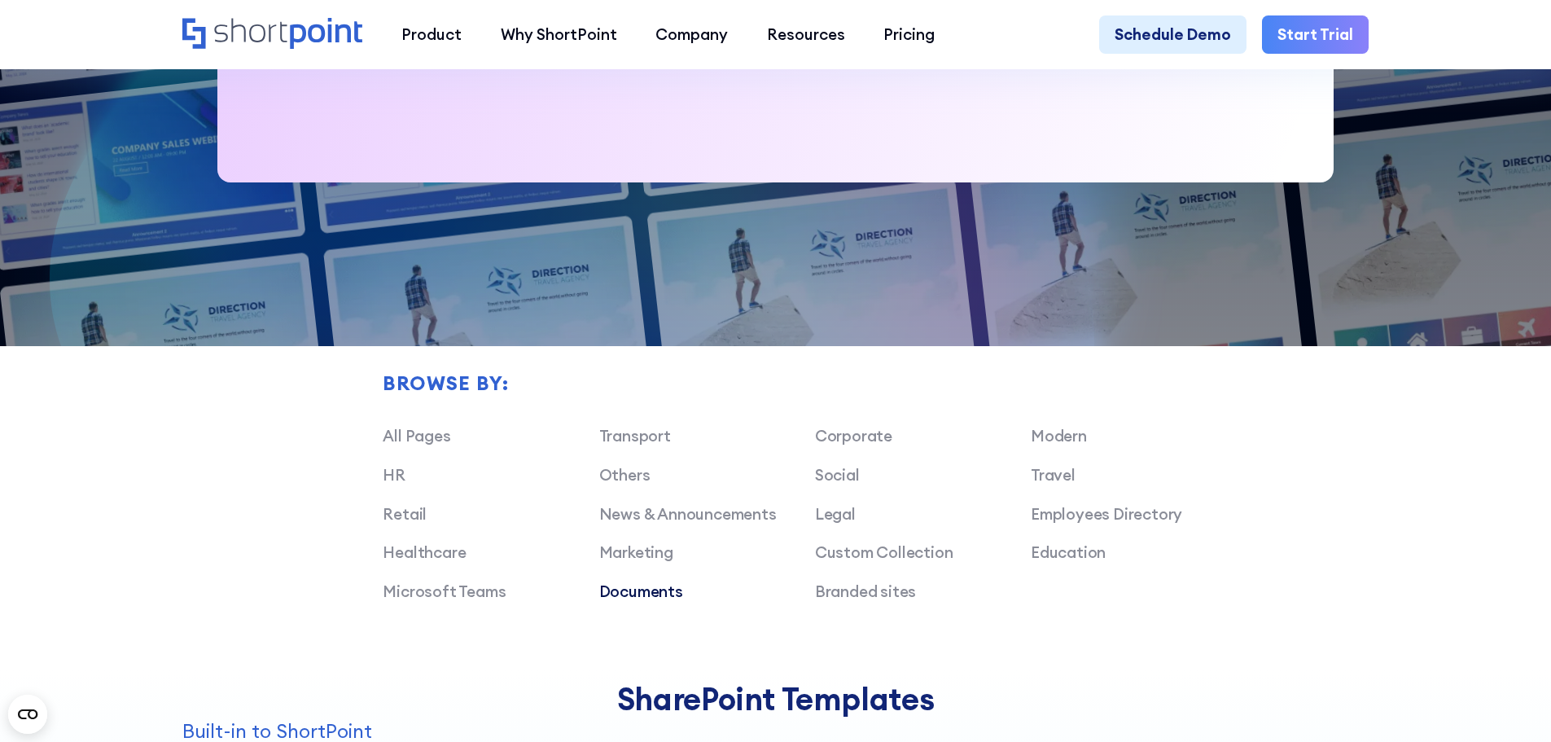
scroll to position [1058, 0]
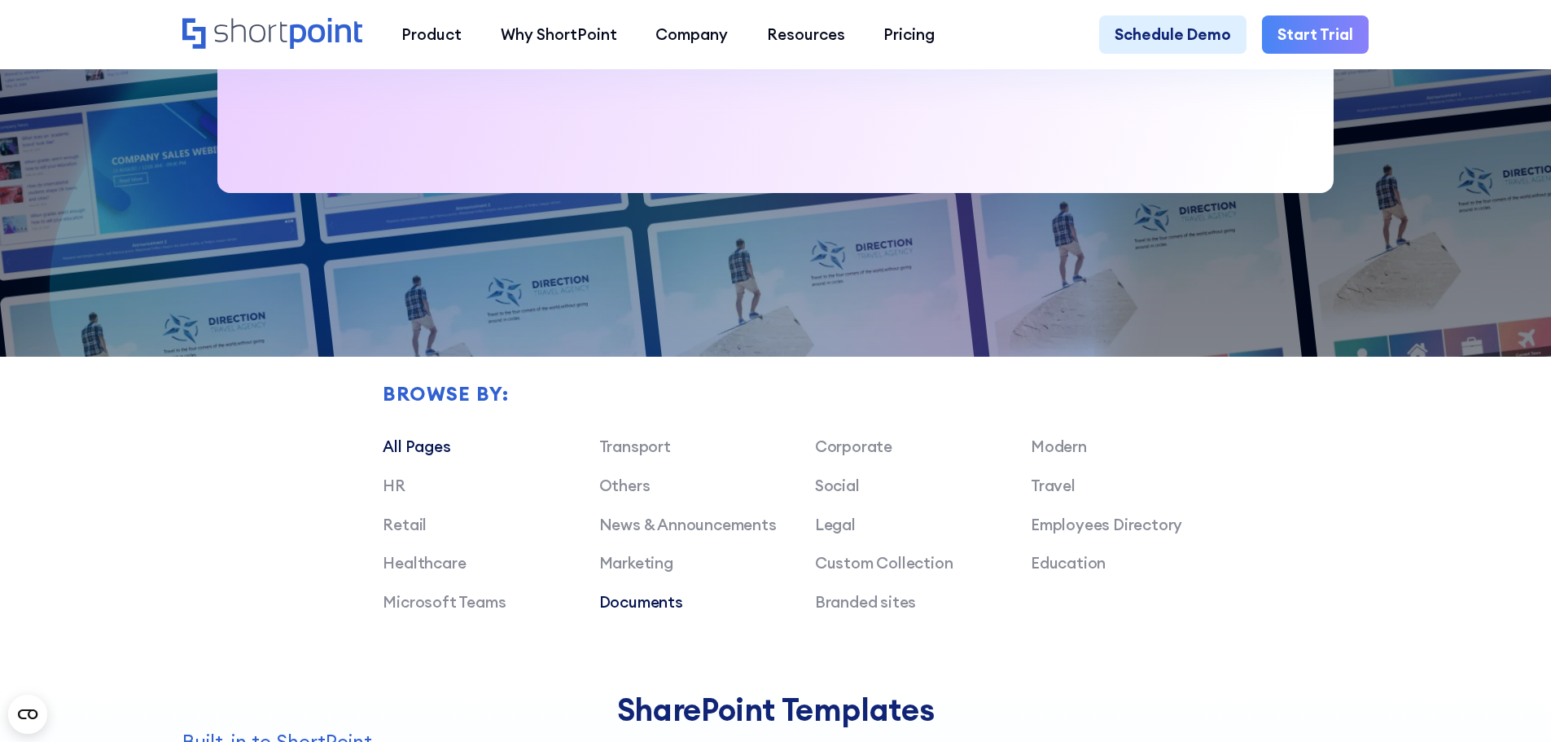
click at [425, 456] on link "All Pages" at bounding box center [417, 446] width 68 height 20
click at [412, 532] on link "Retail" at bounding box center [405, 525] width 44 height 20
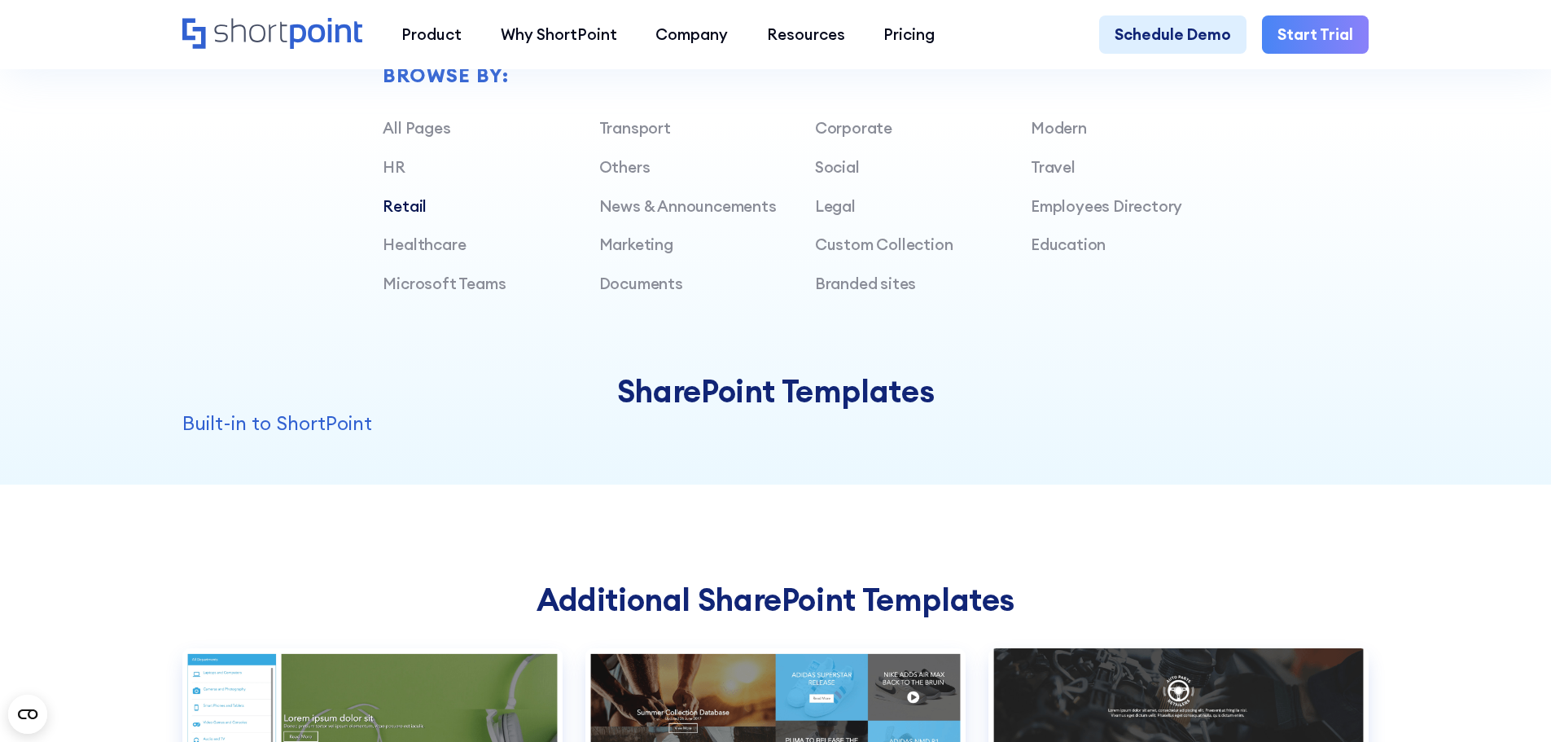
scroll to position [1140, 0]
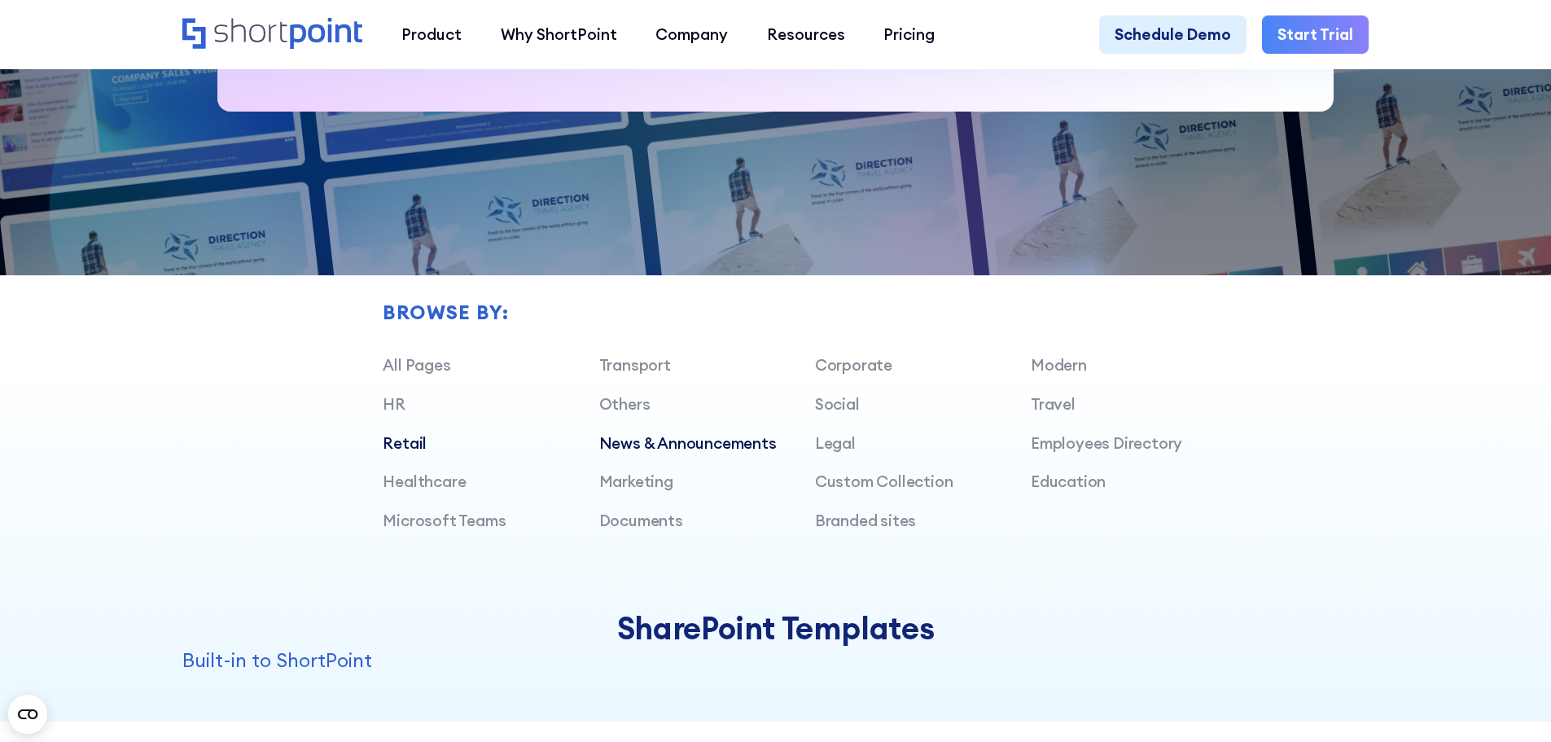
click at [620, 452] on link "News & Announcements" at bounding box center [687, 443] width 177 height 20
